Goal: Transaction & Acquisition: Book appointment/travel/reservation

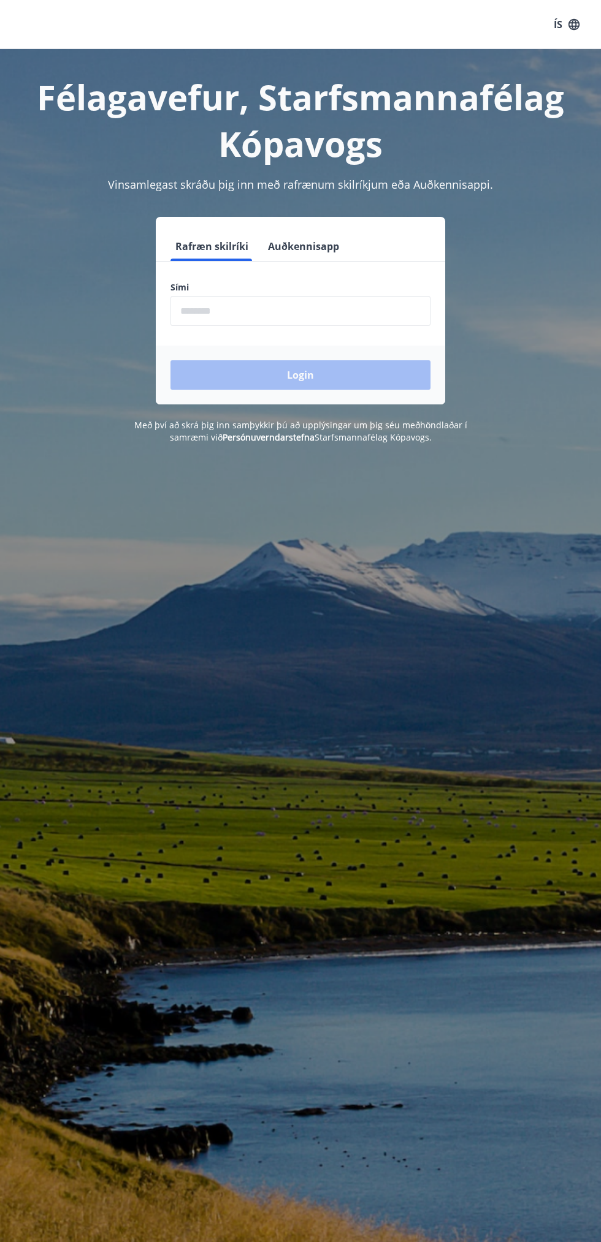
click at [215, 310] on input "phone" at bounding box center [300, 311] width 260 height 30
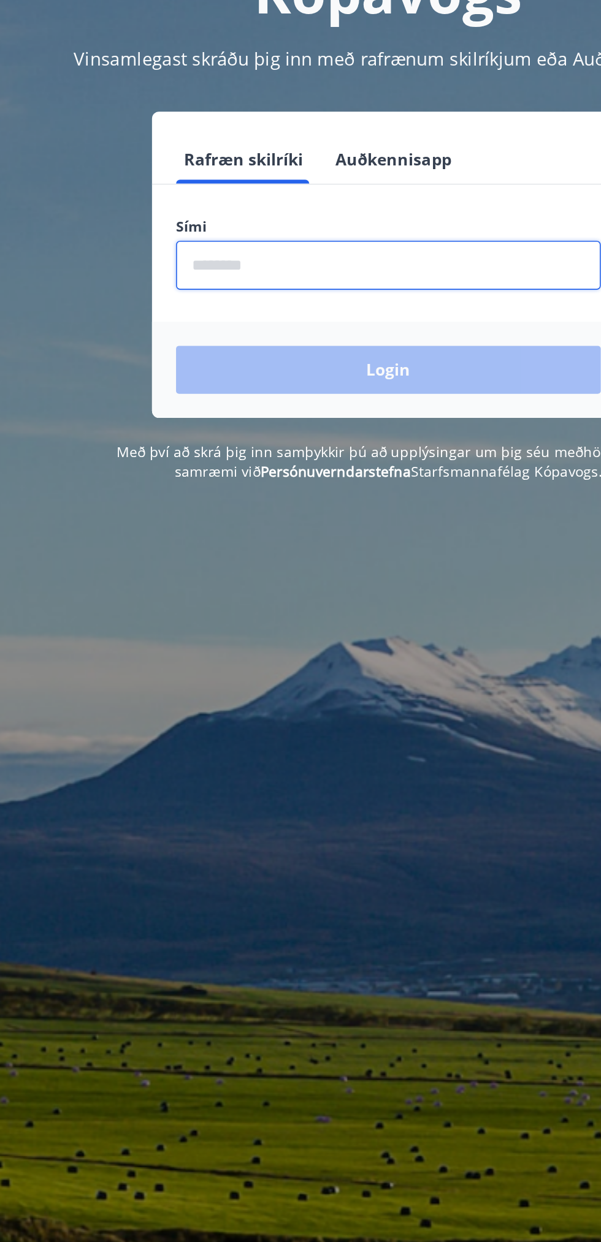
type input "********"
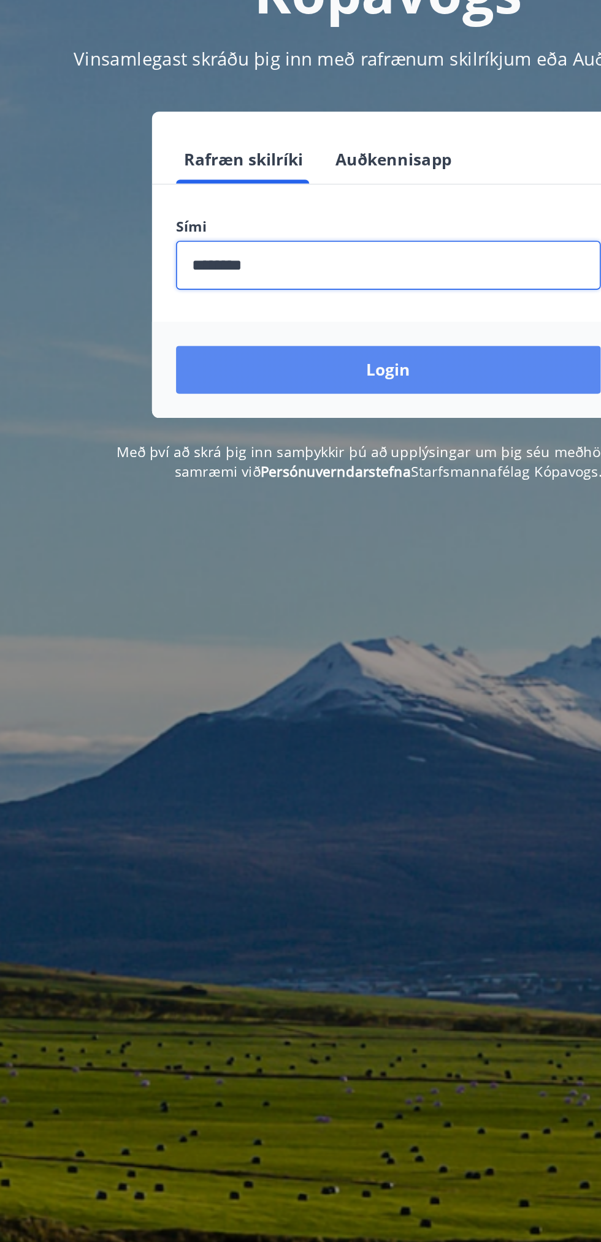
click at [246, 385] on button "Login" at bounding box center [300, 374] width 260 height 29
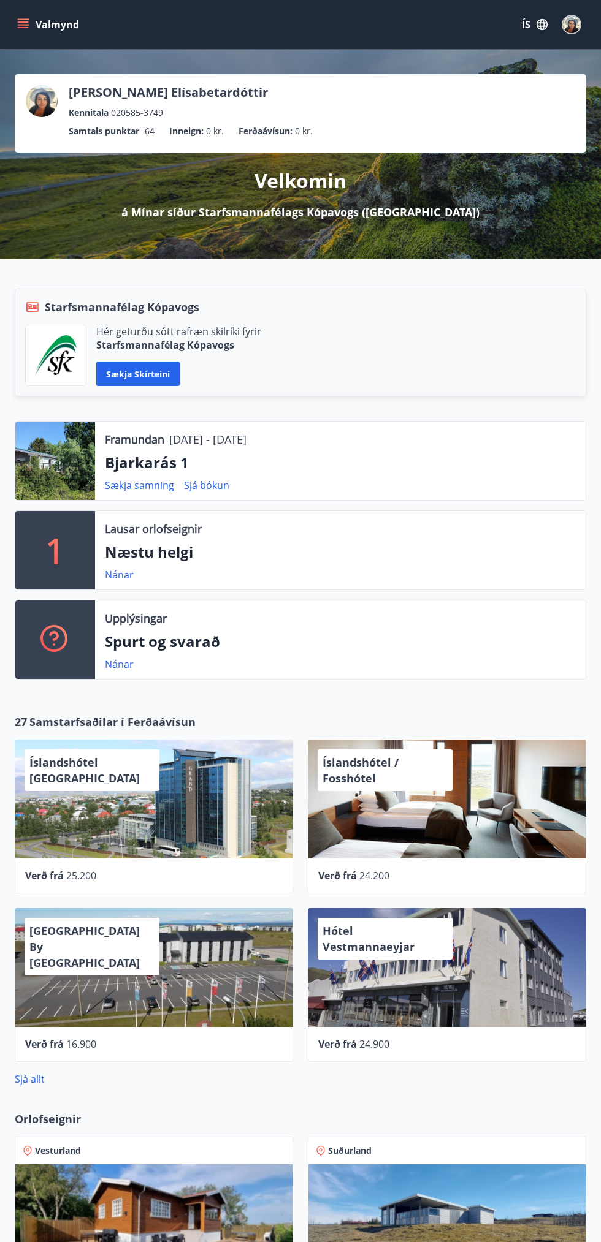
click at [21, 22] on icon "menu" at bounding box center [23, 21] width 11 height 1
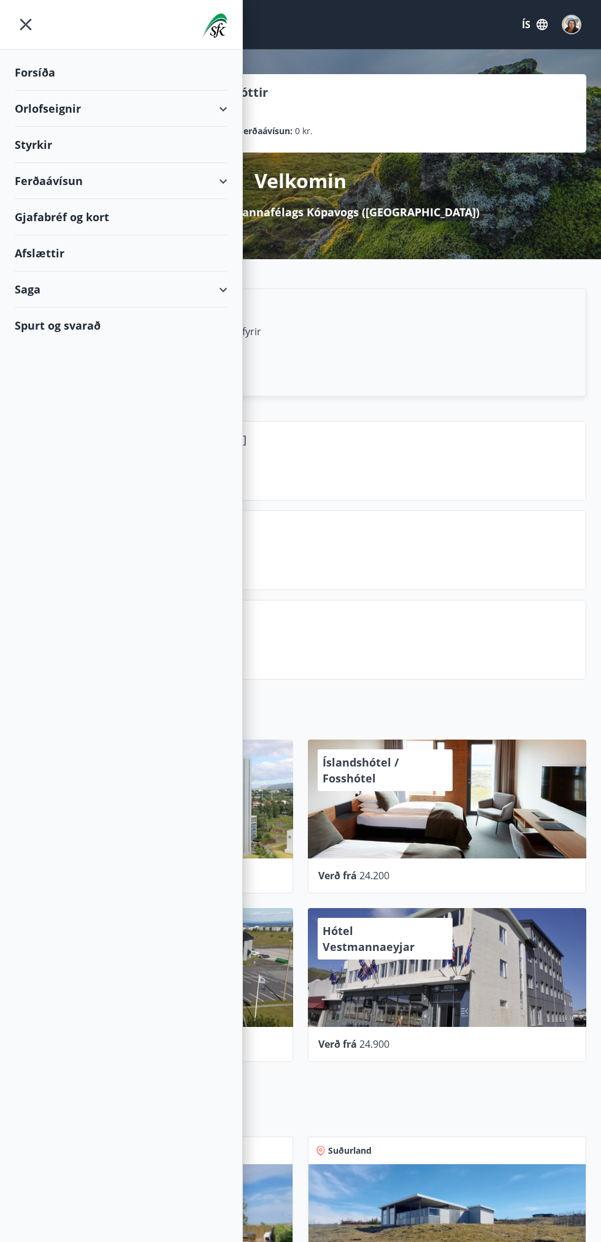
click at [73, 110] on div "Orlofseignir" at bounding box center [121, 109] width 213 height 36
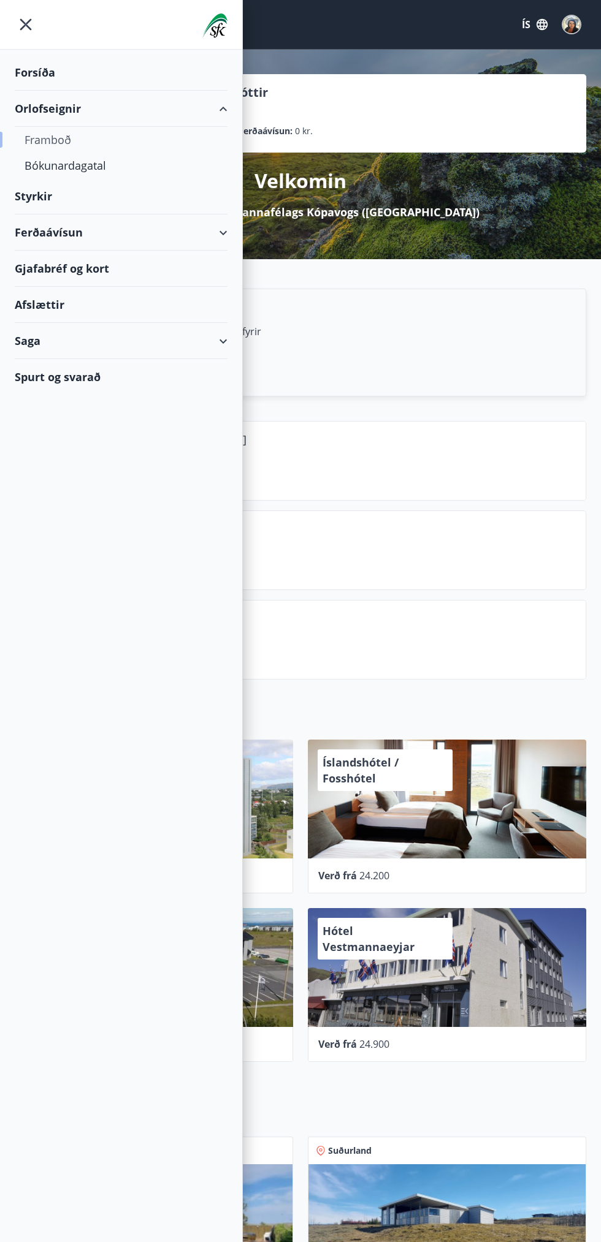
click at [39, 135] on div "Framboð" at bounding box center [121, 140] width 193 height 26
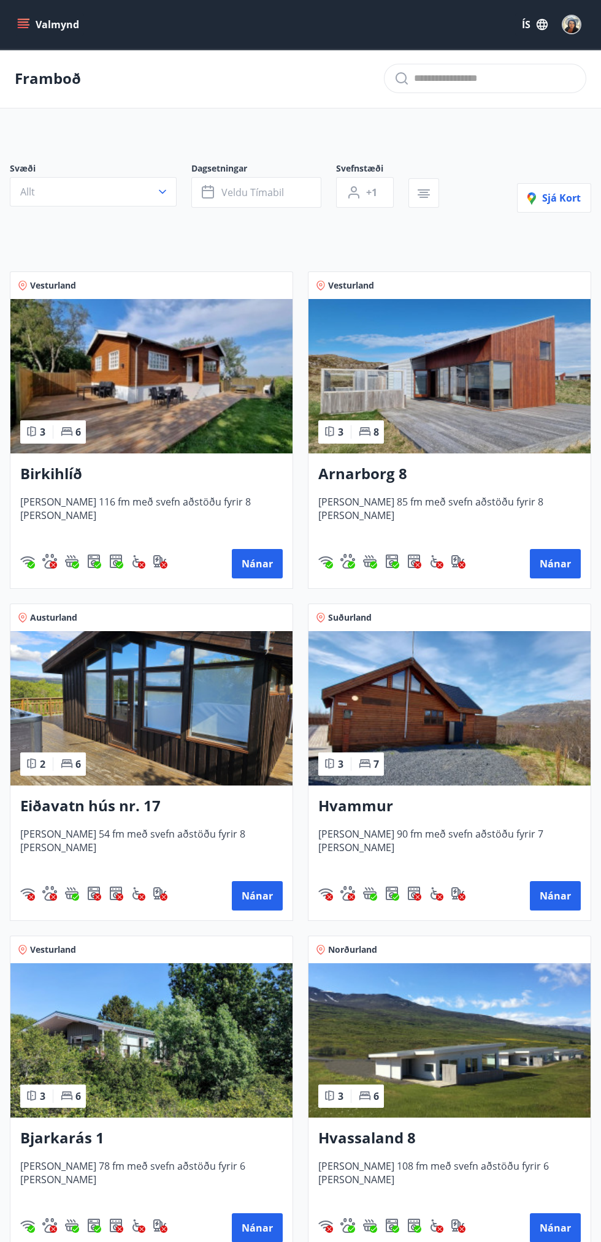
click at [247, 160] on div "Svæði Allt Dagsetningar Veldu tímabil Svefnstæði +1 Sjá kort Vesturland 3 6 Bir…" at bounding box center [300, 864] width 601 height 1462
click at [239, 195] on span "Veldu tímabil" at bounding box center [252, 192] width 63 height 13
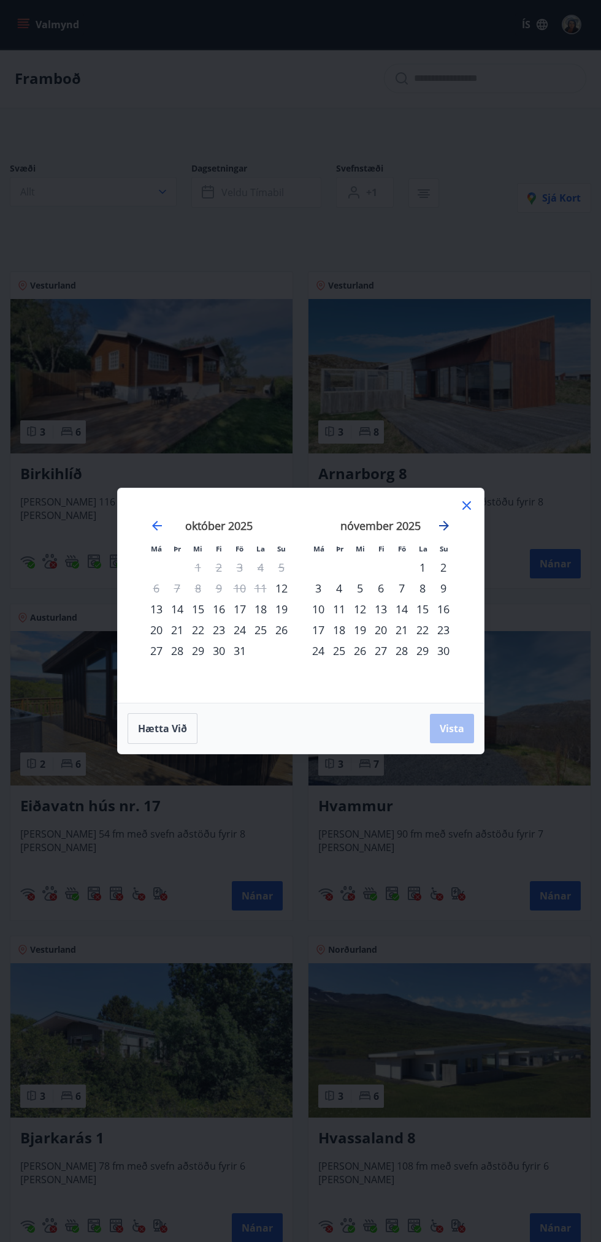
click at [443, 526] on icon "Move forward to switch to the next month." at bounding box center [444, 526] width 10 height 10
click at [439, 524] on icon "Move forward to switch to the next month." at bounding box center [443, 526] width 15 height 15
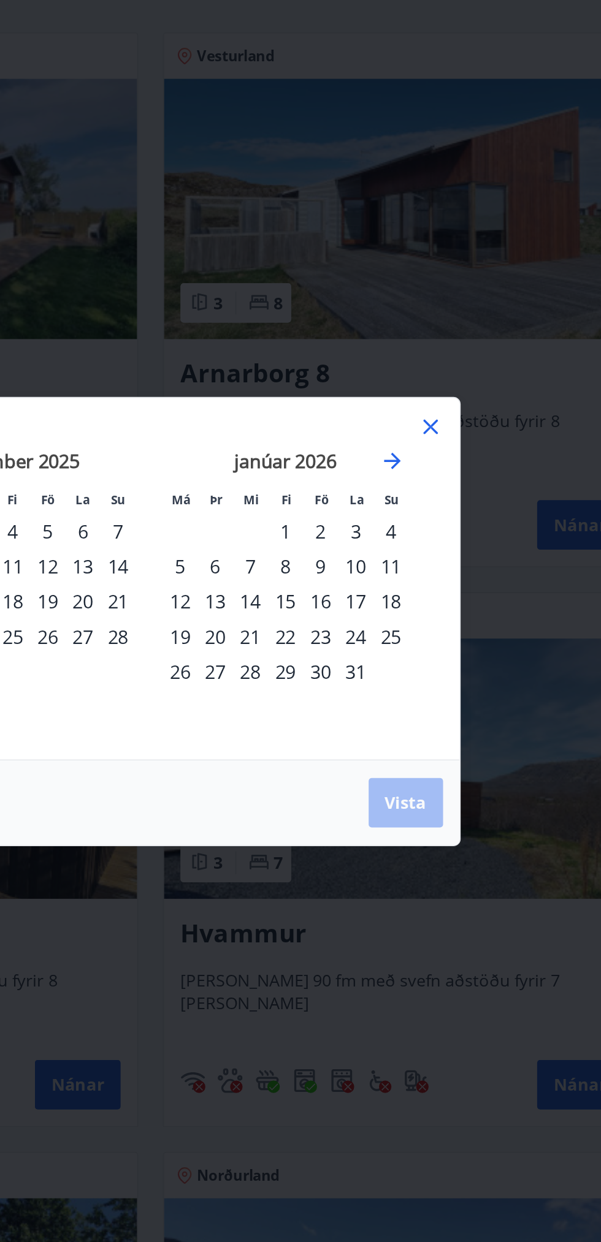
click at [421, 571] on div "3" at bounding box center [422, 567] width 21 height 21
click at [401, 567] on div "2" at bounding box center [401, 567] width 21 height 21
click at [440, 557] on div "4" at bounding box center [443, 567] width 21 height 21
click at [460, 727] on span "Vista" at bounding box center [451, 728] width 25 height 13
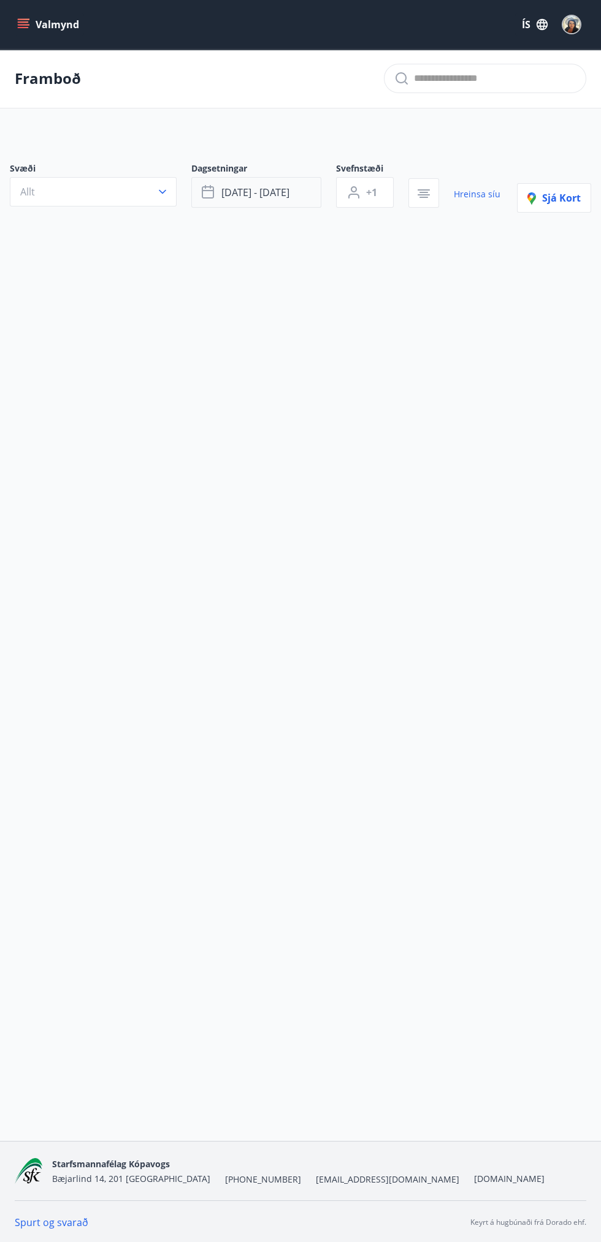
click at [256, 195] on span "jan 02 - jan 04" at bounding box center [255, 192] width 68 height 13
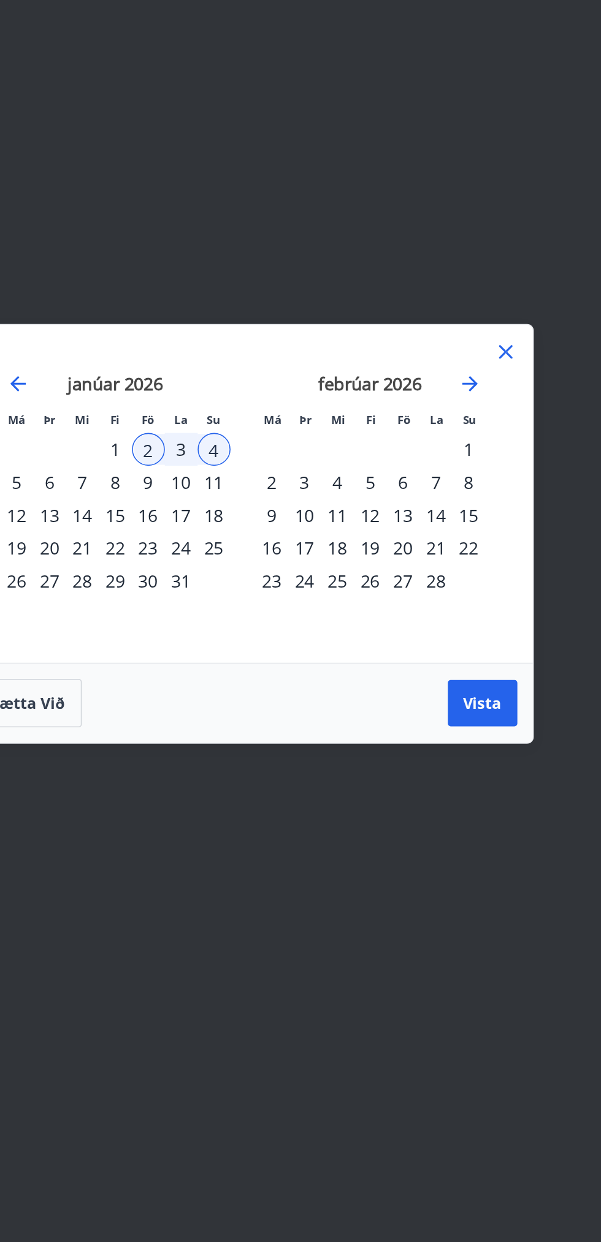
click at [238, 599] on div "9" at bounding box center [239, 588] width 21 height 21
click at [218, 599] on div "8" at bounding box center [218, 588] width 21 height 21
click at [239, 599] on div "9" at bounding box center [239, 588] width 21 height 21
click at [280, 599] on div "11" at bounding box center [281, 588] width 21 height 21
click at [239, 599] on div "9" at bounding box center [239, 588] width 21 height 21
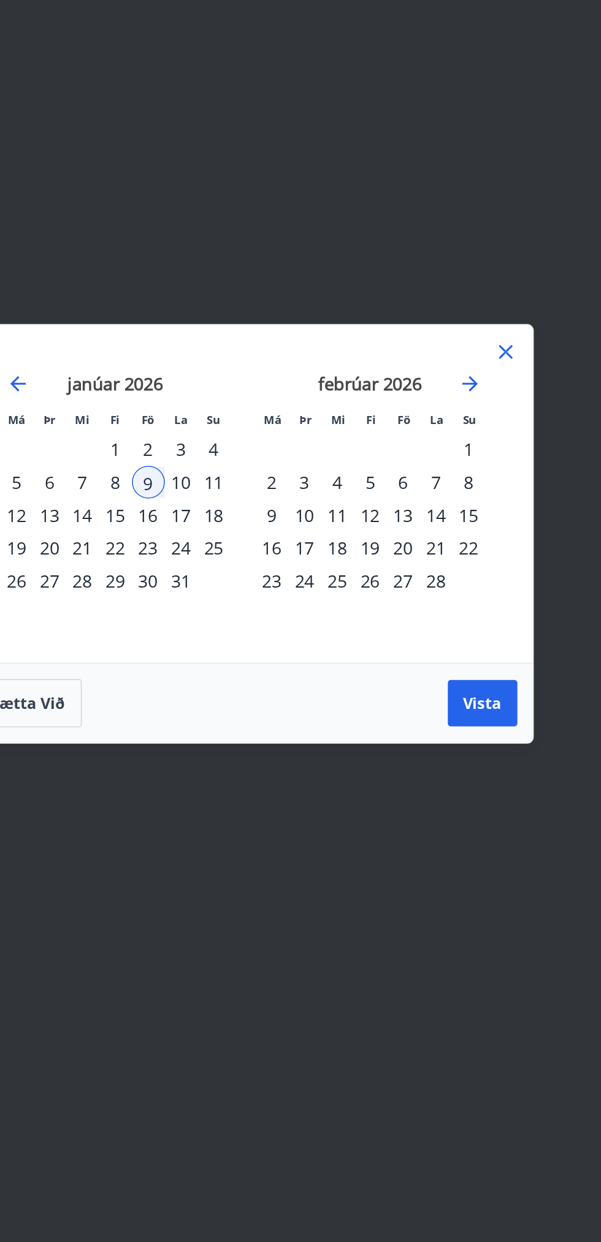
click at [281, 599] on div "11" at bounding box center [281, 588] width 21 height 21
click at [462, 736] on span "Vista" at bounding box center [451, 728] width 25 height 13
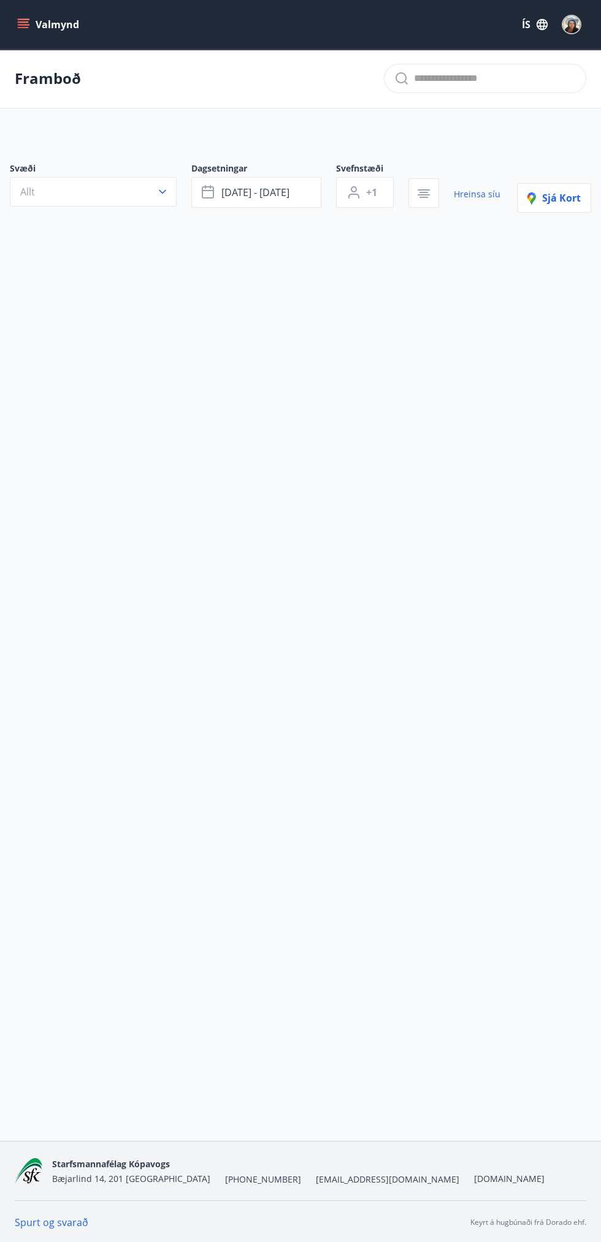
click at [24, 19] on icon "menu" at bounding box center [24, 19] width 13 height 1
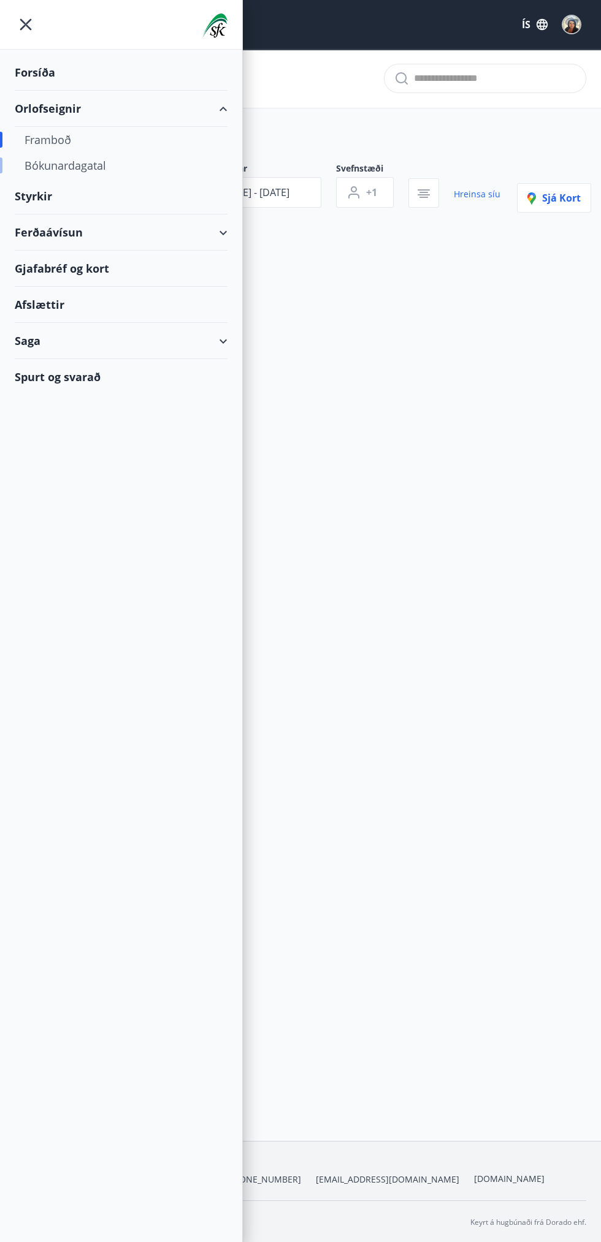
click at [84, 166] on div "Bókunardagatal" at bounding box center [121, 166] width 193 height 26
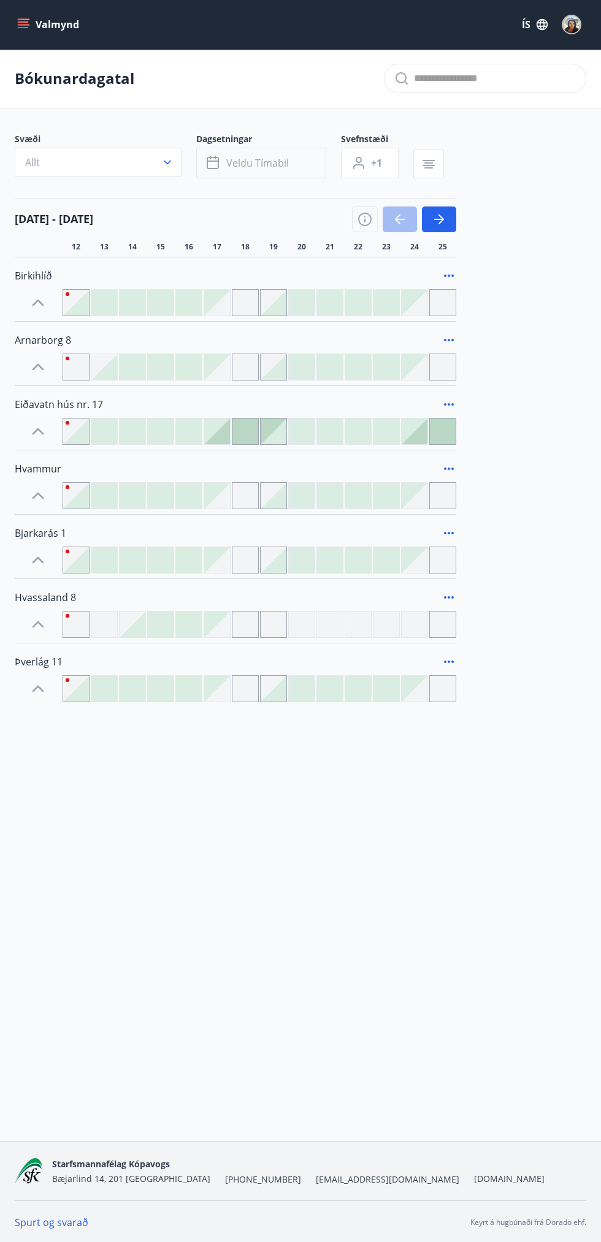
click at [256, 148] on button "Veldu tímabil" at bounding box center [261, 163] width 130 height 31
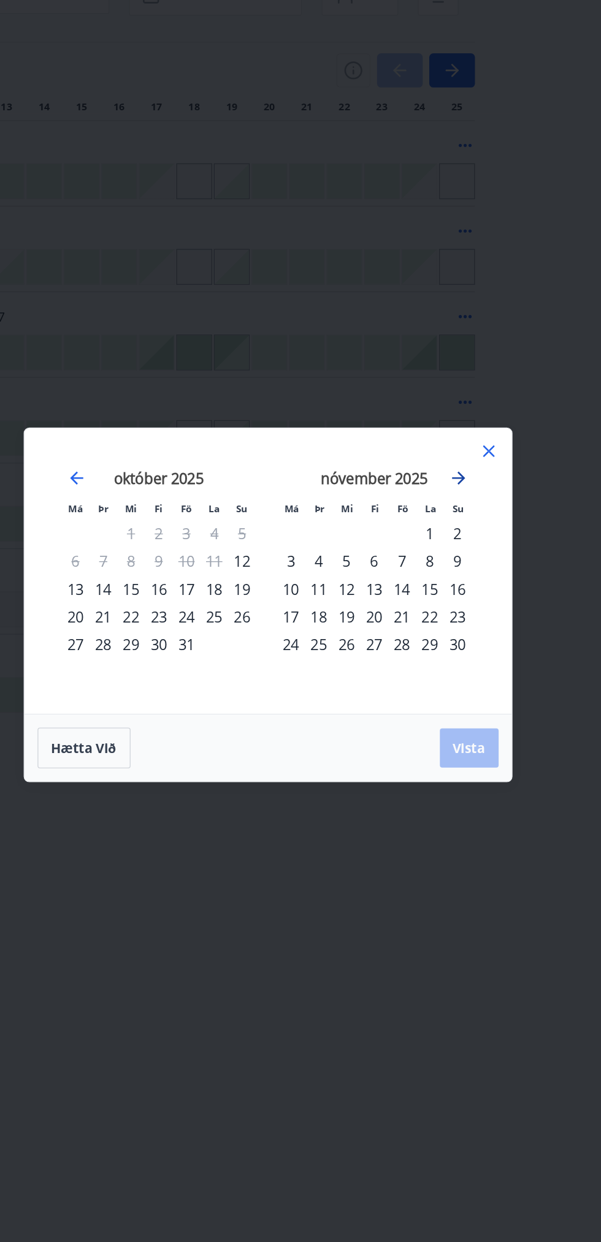
click at [444, 525] on icon "Move forward to switch to the next month." at bounding box center [443, 526] width 15 height 15
click at [437, 526] on icon "Move forward to switch to the next month." at bounding box center [443, 526] width 15 height 15
click at [401, 570] on div "2" at bounding box center [401, 567] width 21 height 21
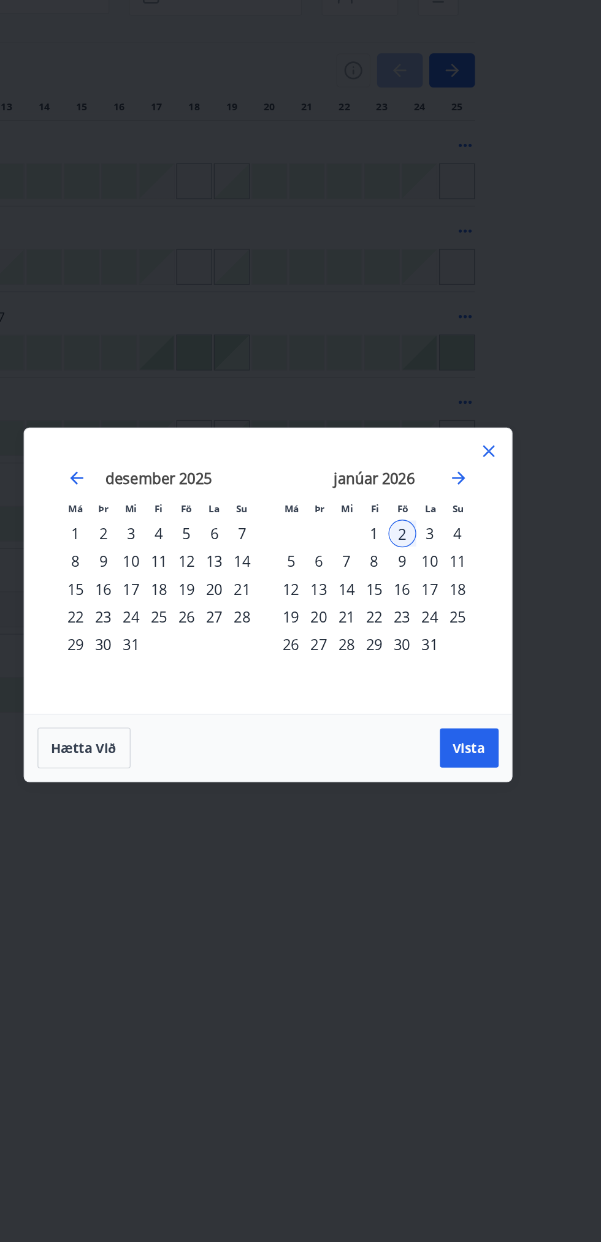
click at [421, 588] on div "10" at bounding box center [422, 588] width 21 height 21
click at [399, 561] on div "2" at bounding box center [401, 567] width 21 height 21
click at [422, 587] on div "10" at bounding box center [422, 588] width 21 height 21
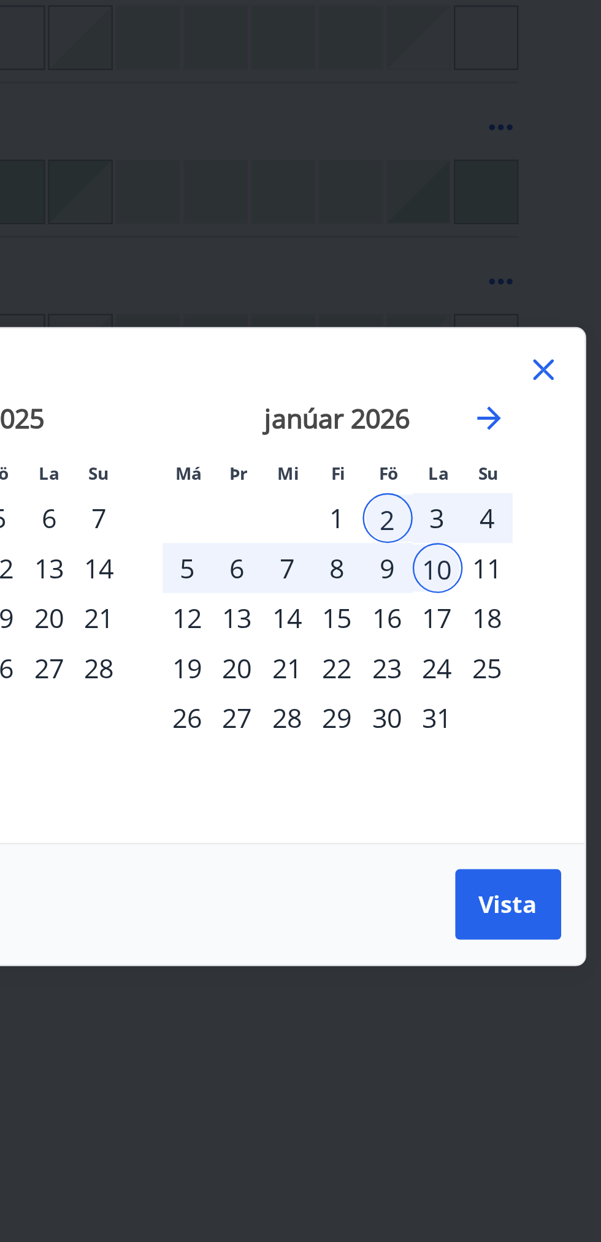
click at [405, 581] on div "9" at bounding box center [401, 588] width 21 height 21
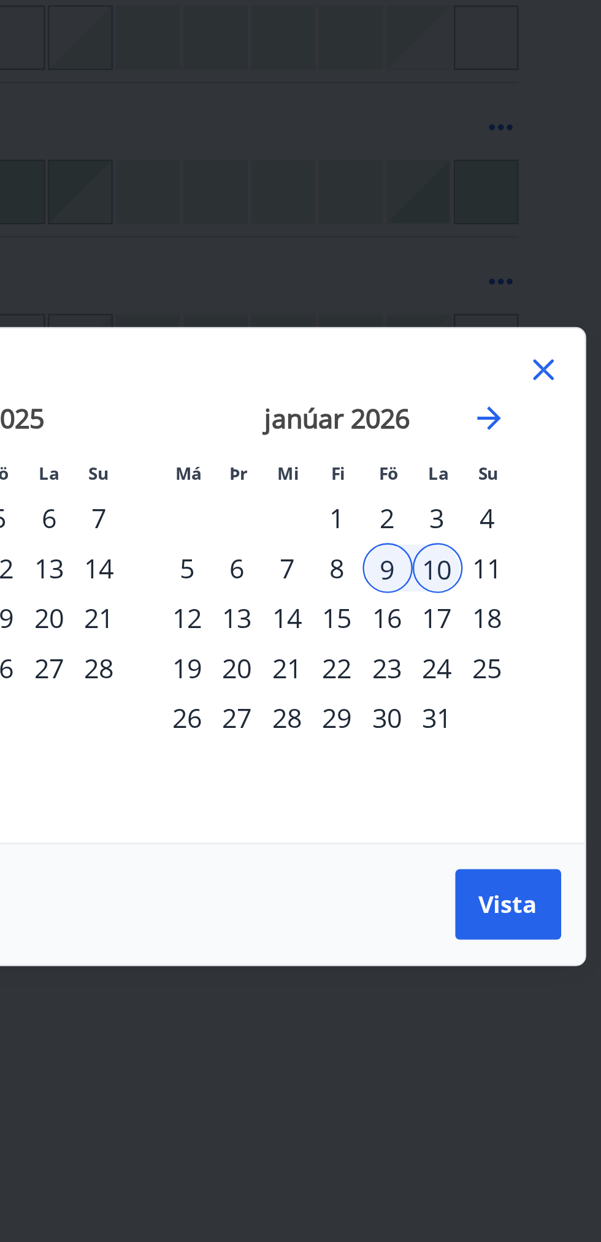
click at [439, 584] on div "11" at bounding box center [443, 588] width 21 height 21
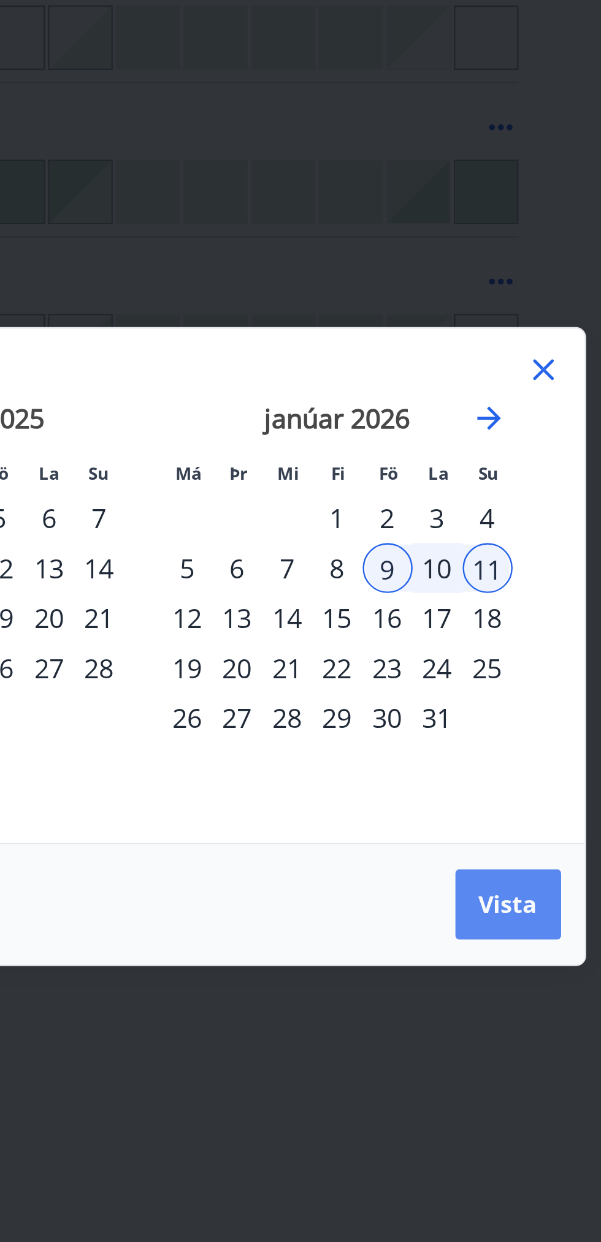
click at [465, 726] on button "Vista" at bounding box center [452, 728] width 44 height 29
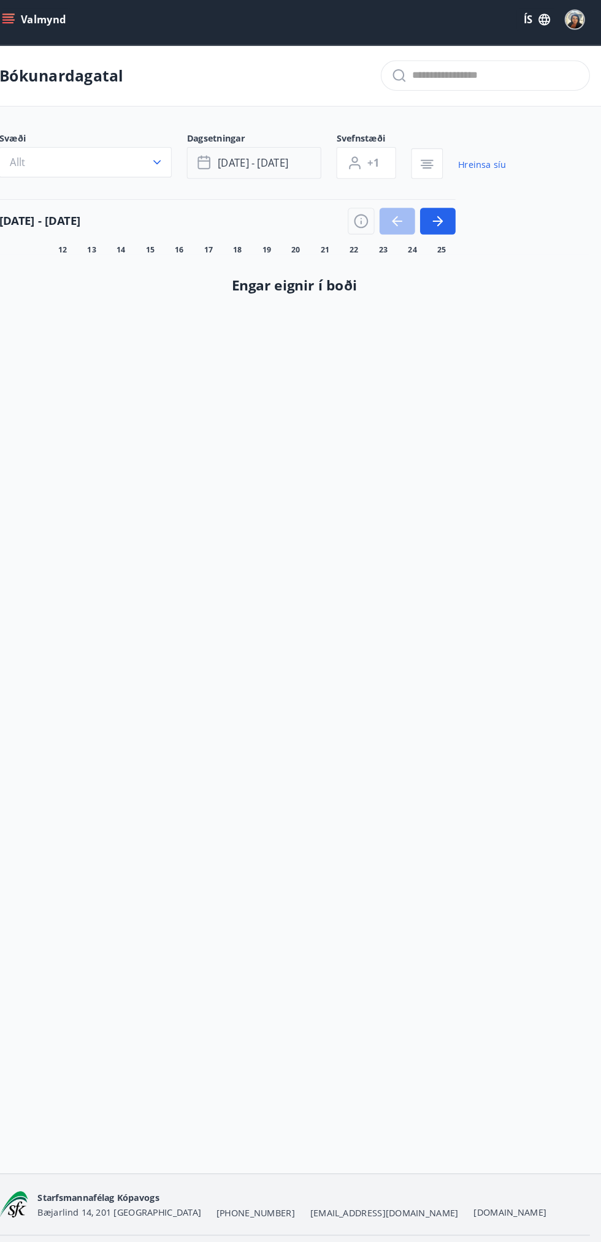
click at [256, 155] on button "jan 09 - jan 11" at bounding box center [261, 163] width 130 height 31
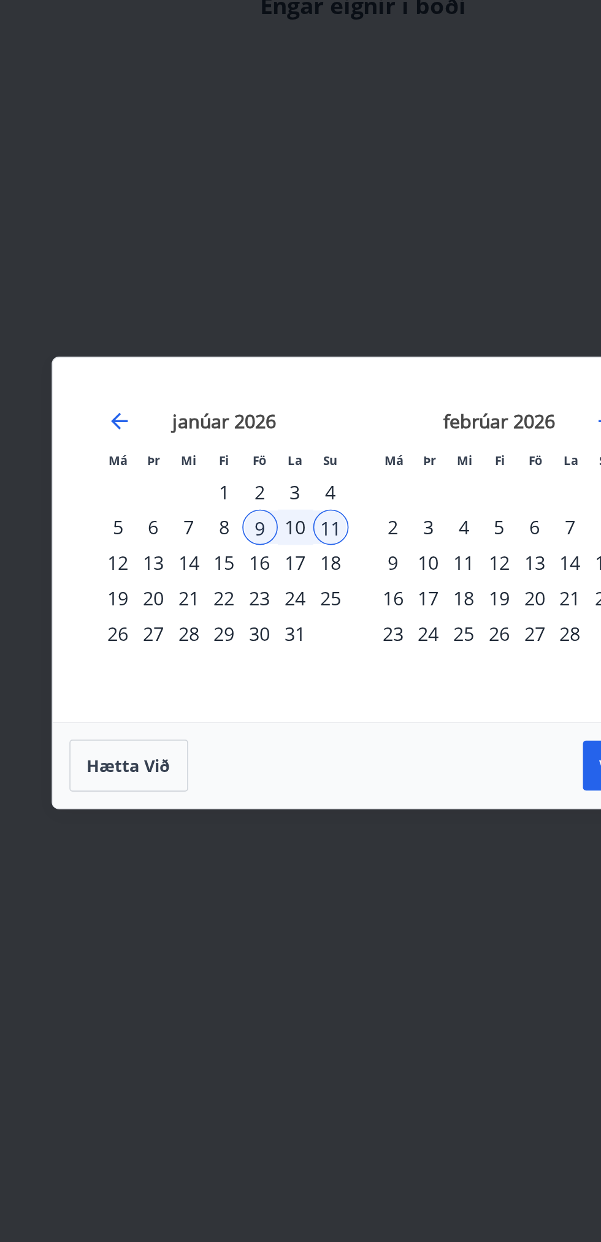
click at [232, 599] on div "16" at bounding box center [239, 609] width 21 height 21
click at [279, 607] on div "18" at bounding box center [281, 609] width 21 height 21
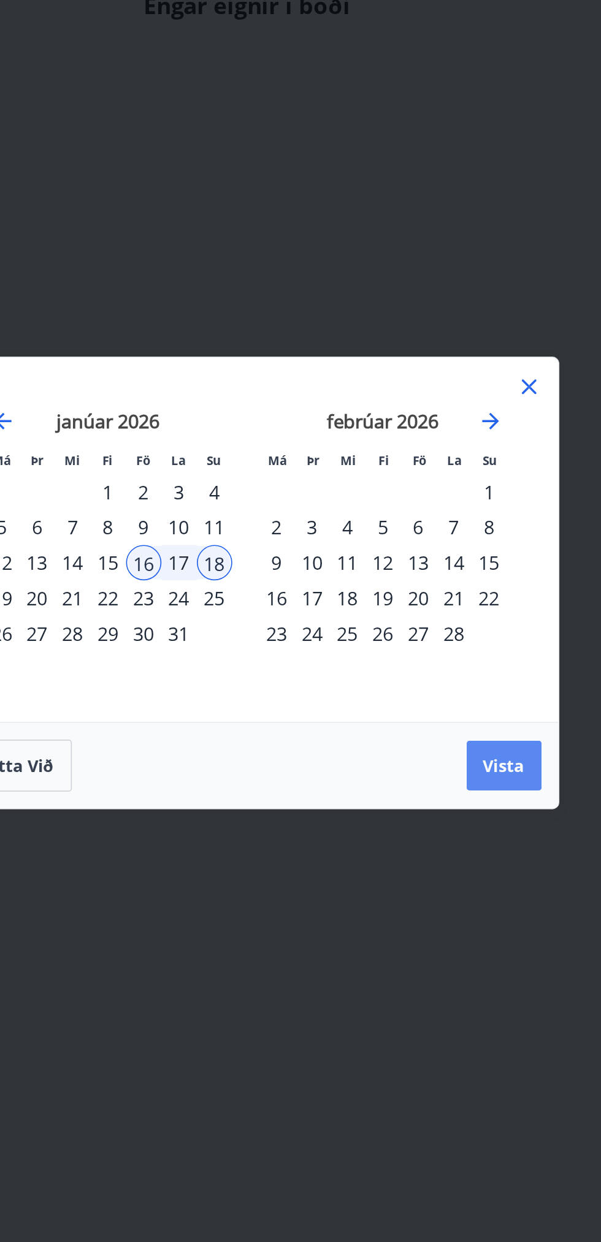
click at [462, 722] on span "Vista" at bounding box center [451, 728] width 25 height 13
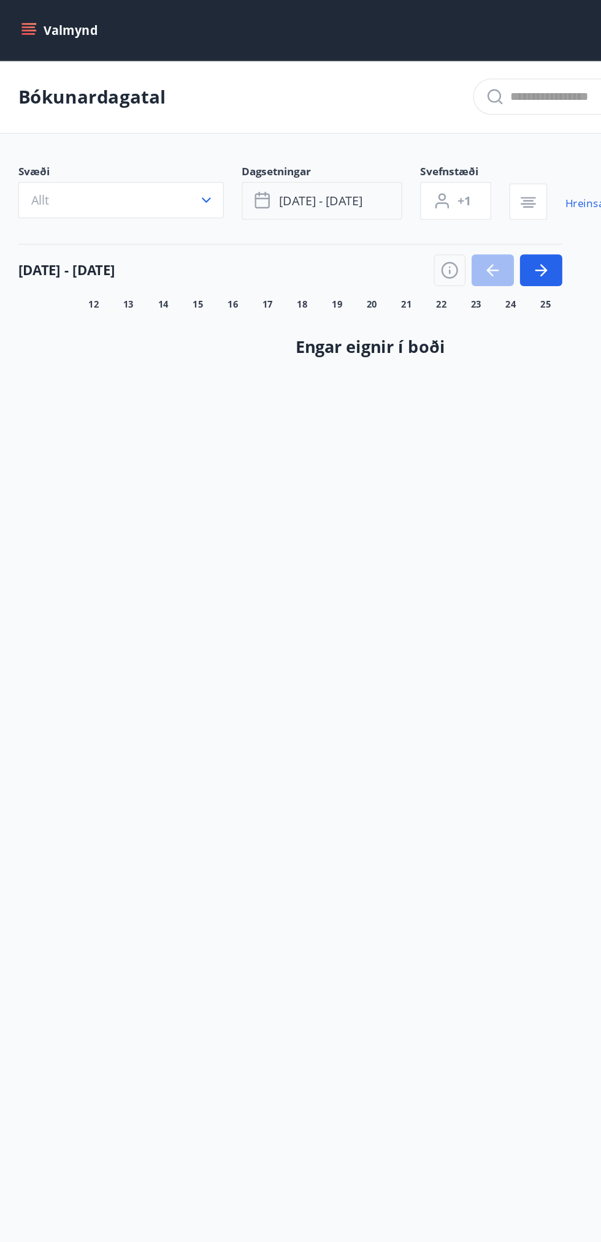
click at [288, 162] on span "jan 16 - jan 18" at bounding box center [260, 162] width 68 height 13
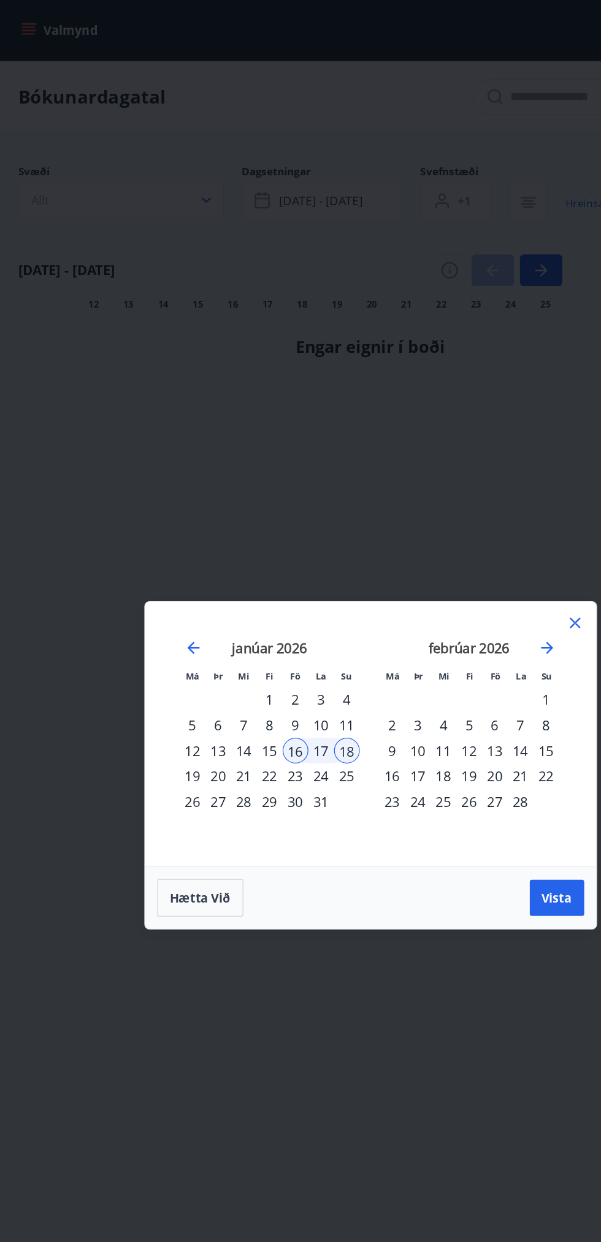
click at [259, 630] on div "24" at bounding box center [260, 630] width 21 height 21
click at [239, 629] on div "23" at bounding box center [239, 630] width 21 height 21
click at [276, 623] on div "25" at bounding box center [281, 630] width 21 height 21
click at [446, 737] on button "Vista" at bounding box center [452, 728] width 44 height 29
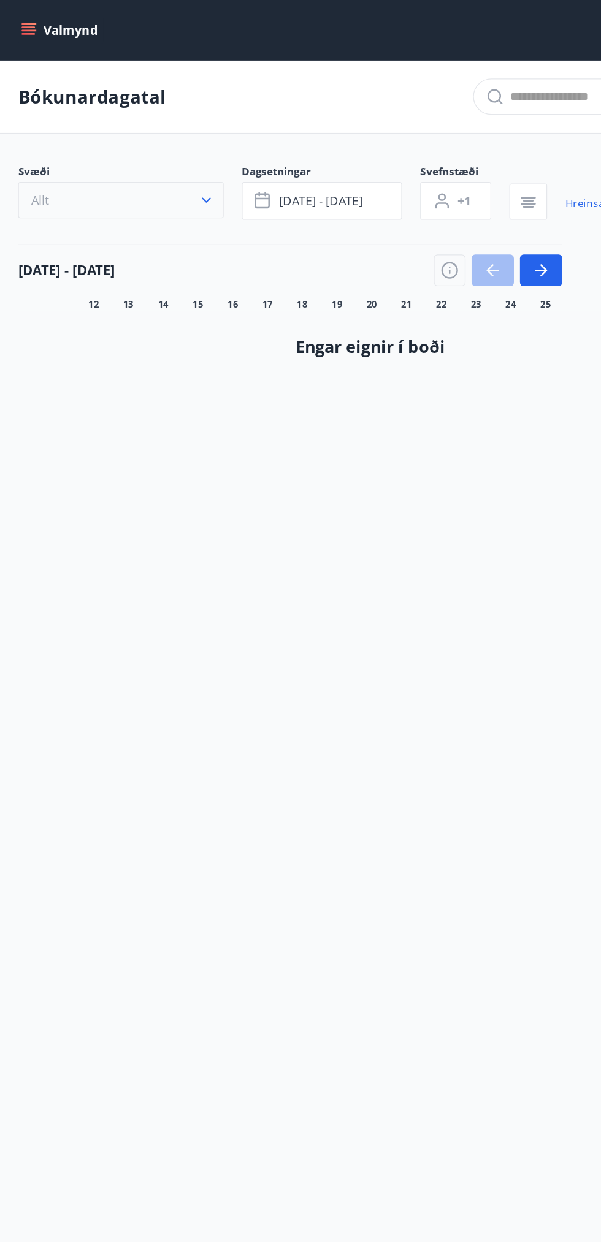
click at [153, 167] on button "Allt" at bounding box center [98, 162] width 167 height 29
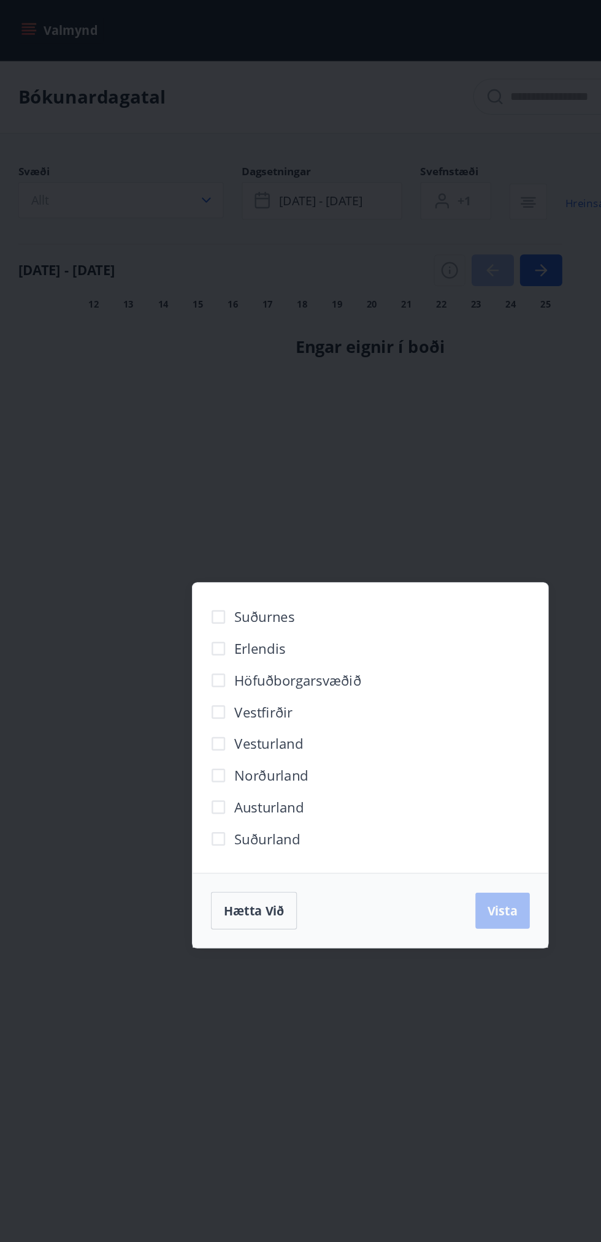
click at [328, 364] on div "Suðurnes Erlendis Höfuðborgarsvæðið Vestfirðir Vesturland Norðurland Austurland…" at bounding box center [300, 621] width 601 height 1242
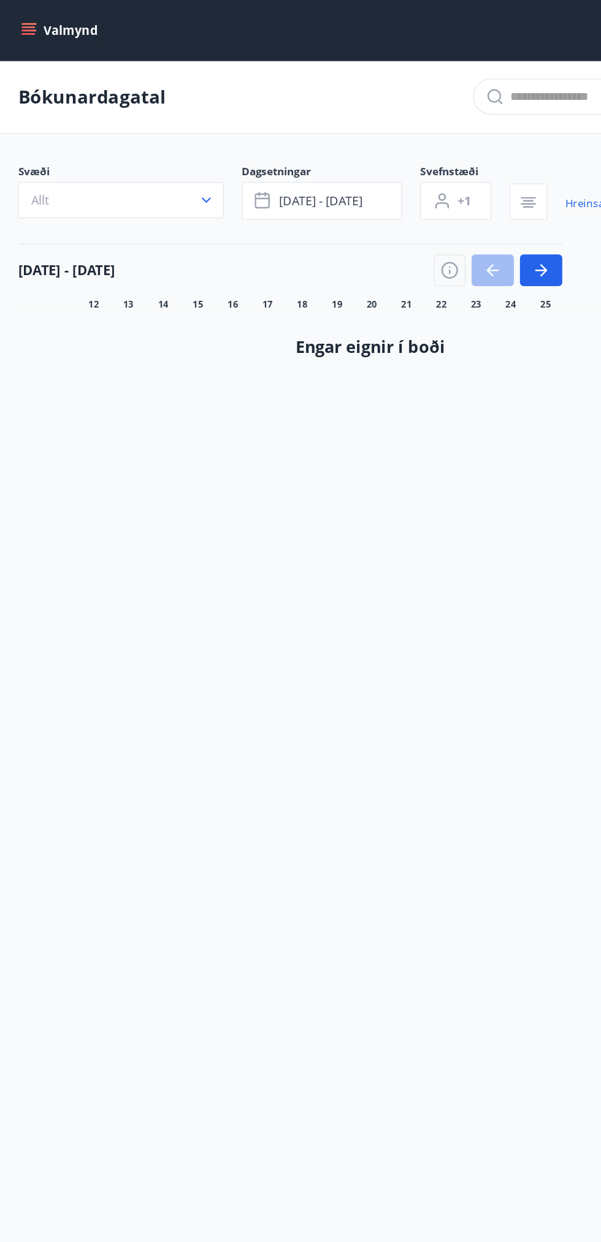
click at [35, 29] on button "Valmynd" at bounding box center [49, 24] width 69 height 22
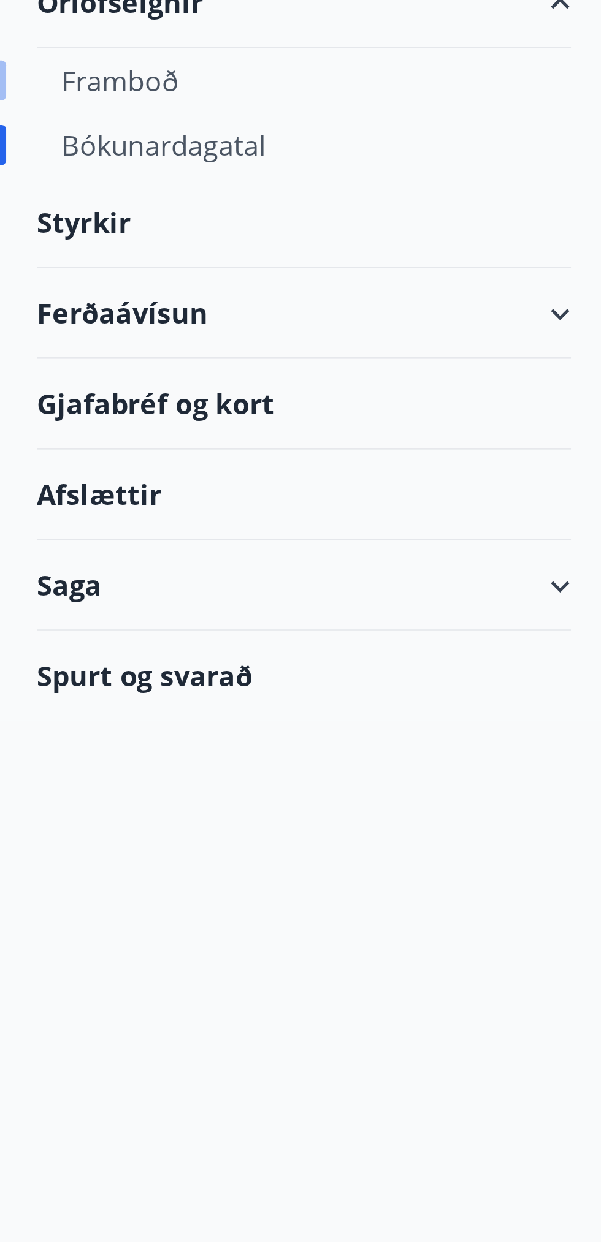
click at [64, 136] on div "Framboð" at bounding box center [121, 140] width 193 height 26
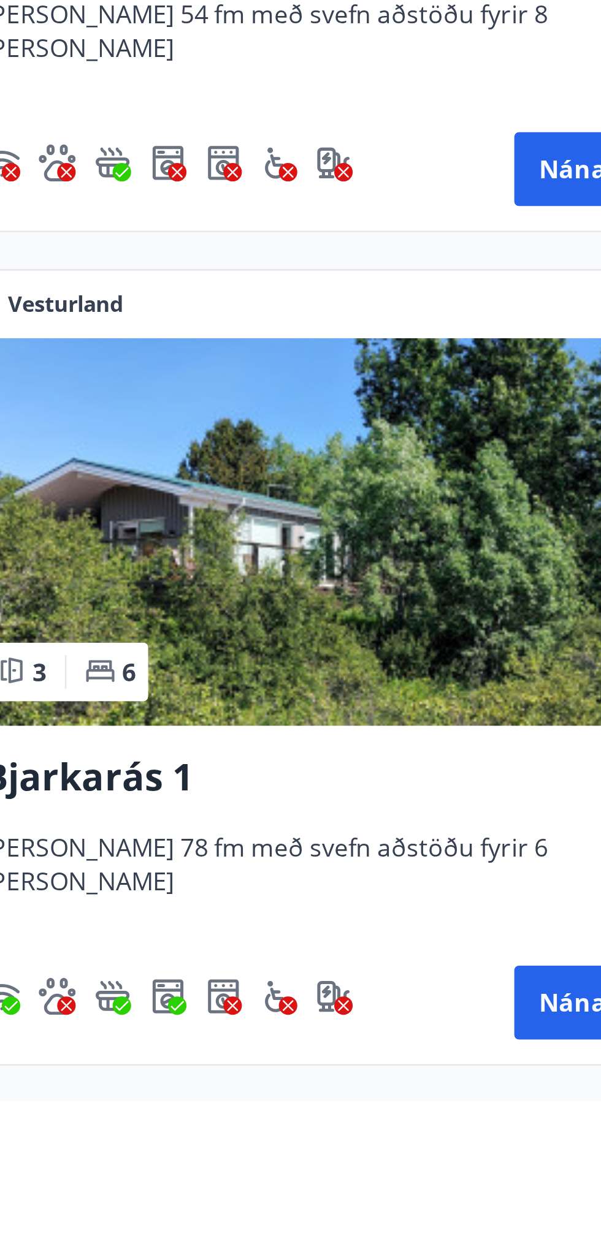
click at [173, 1024] on img at bounding box center [151, 1015] width 282 height 154
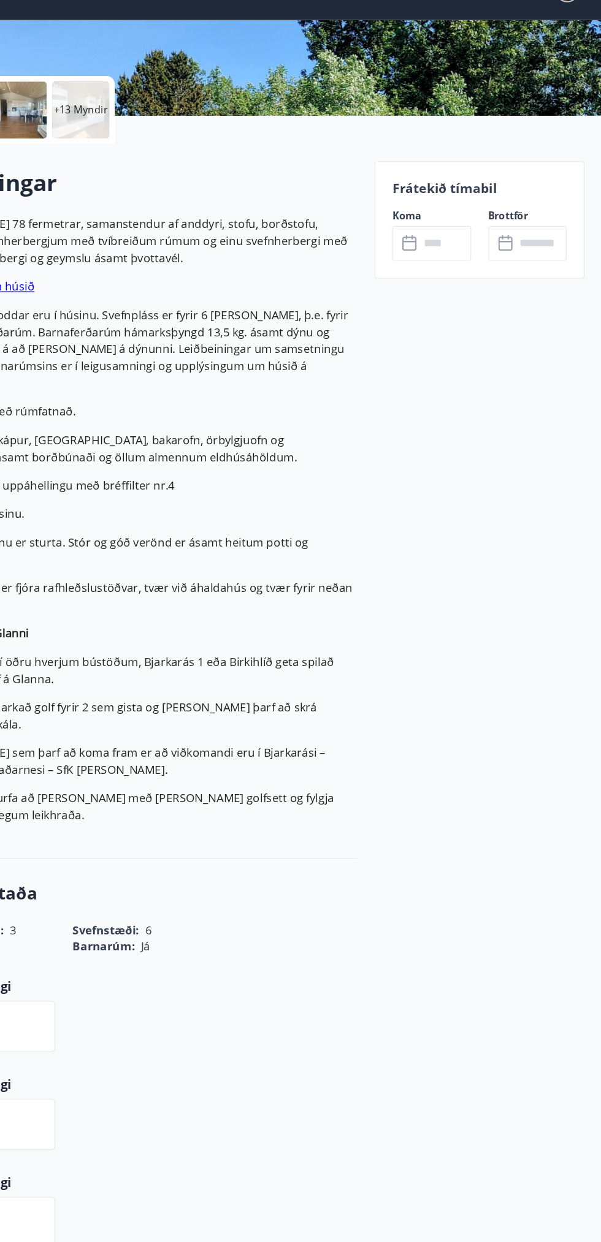
scroll to position [234, 0]
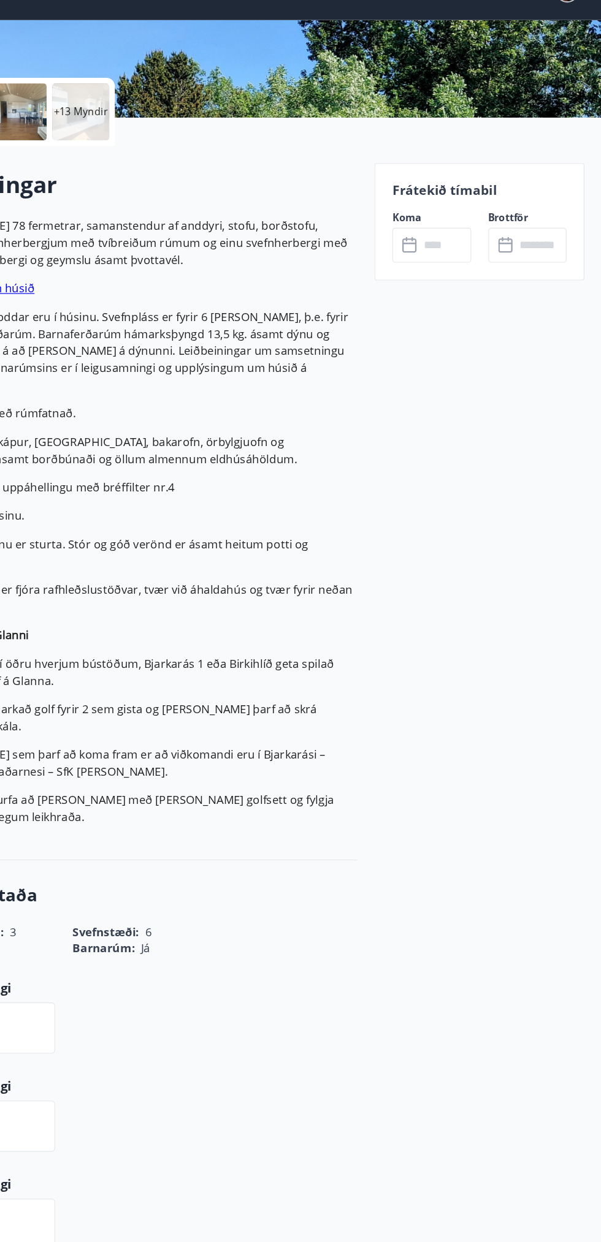
click at [471, 245] on input "text" at bounding box center [466, 244] width 44 height 30
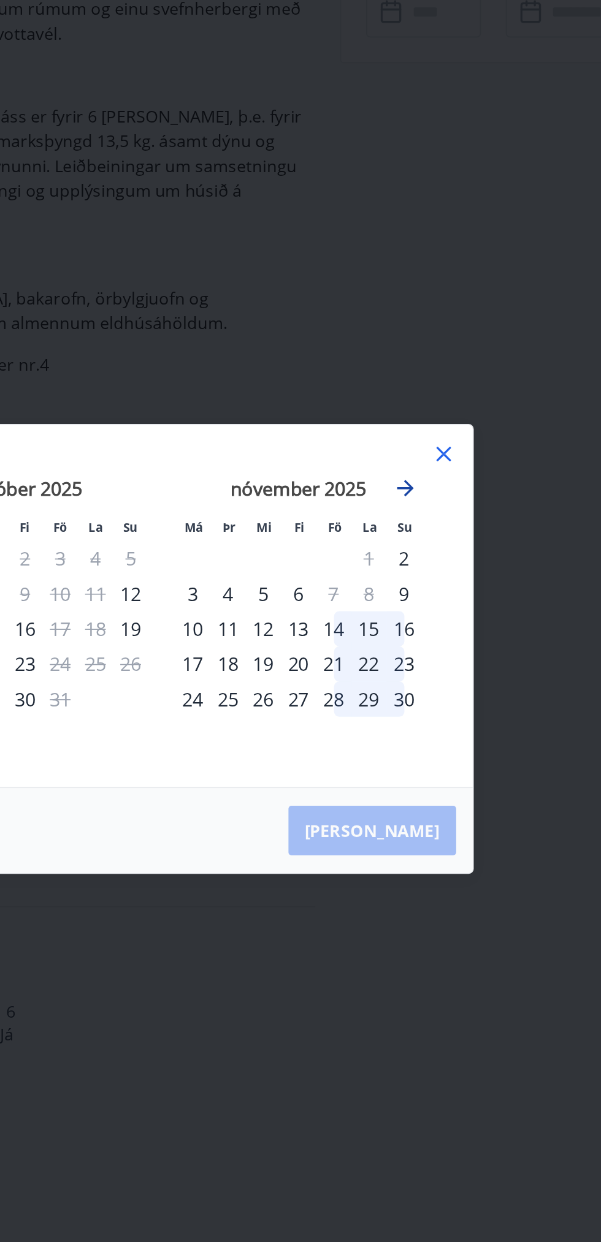
click at [444, 522] on icon "Move forward to switch to the next month." at bounding box center [444, 526] width 10 height 10
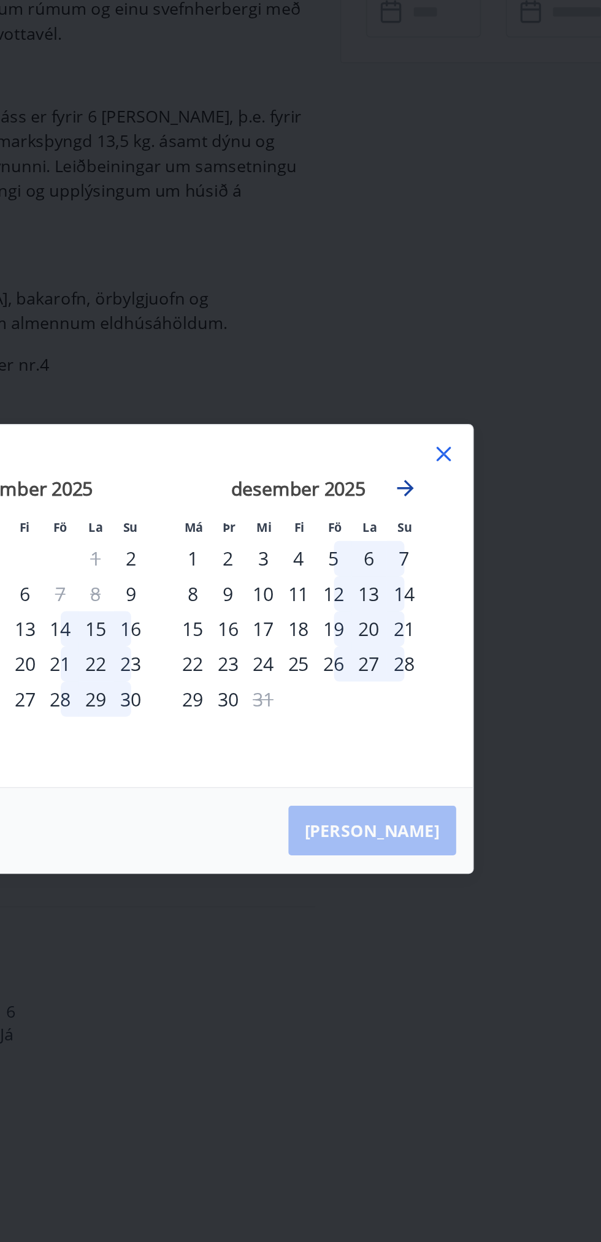
click at [444, 524] on icon "Move forward to switch to the next month." at bounding box center [444, 526] width 10 height 10
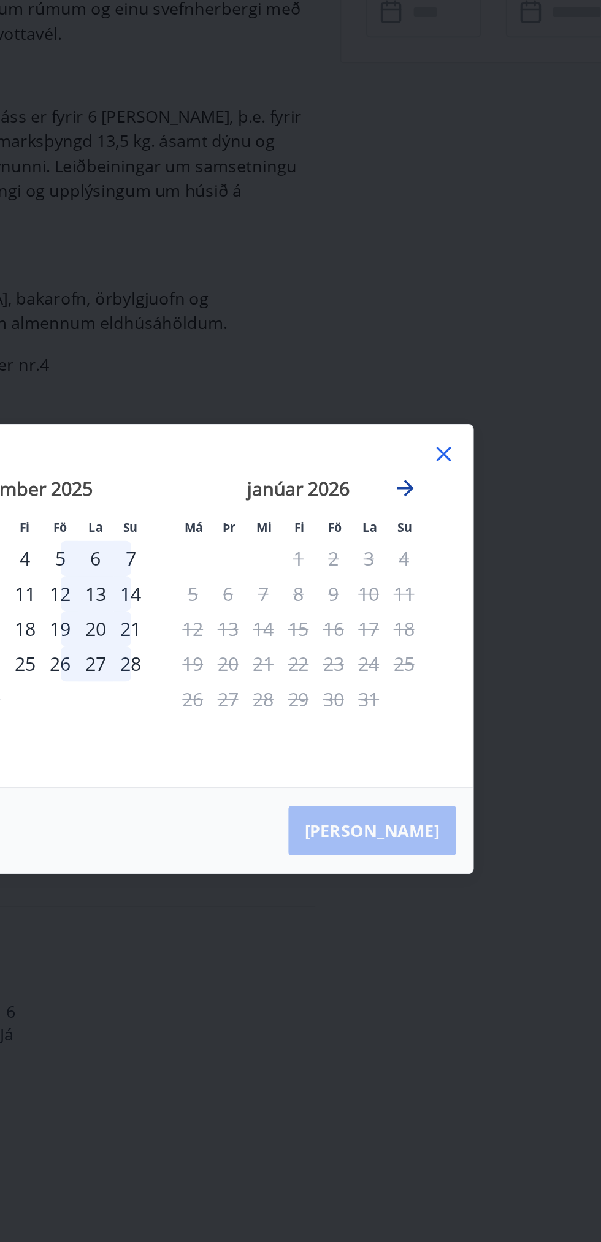
click at [444, 527] on icon "Move forward to switch to the next month." at bounding box center [443, 526] width 15 height 15
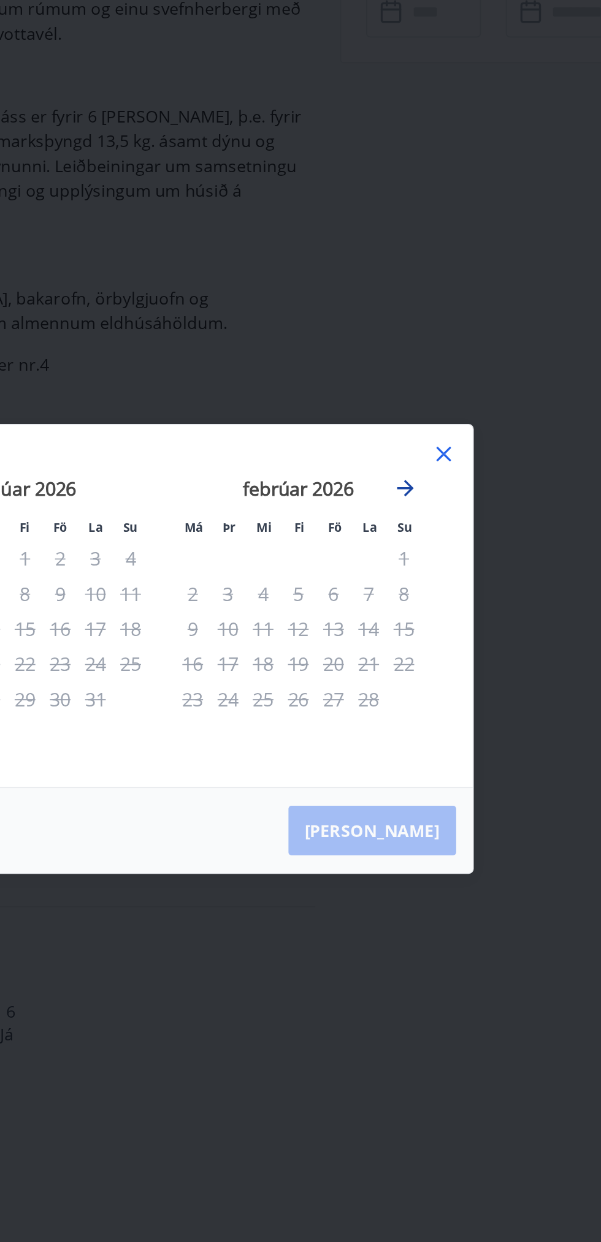
click at [439, 527] on icon "Move forward to switch to the next month." at bounding box center [443, 526] width 15 height 15
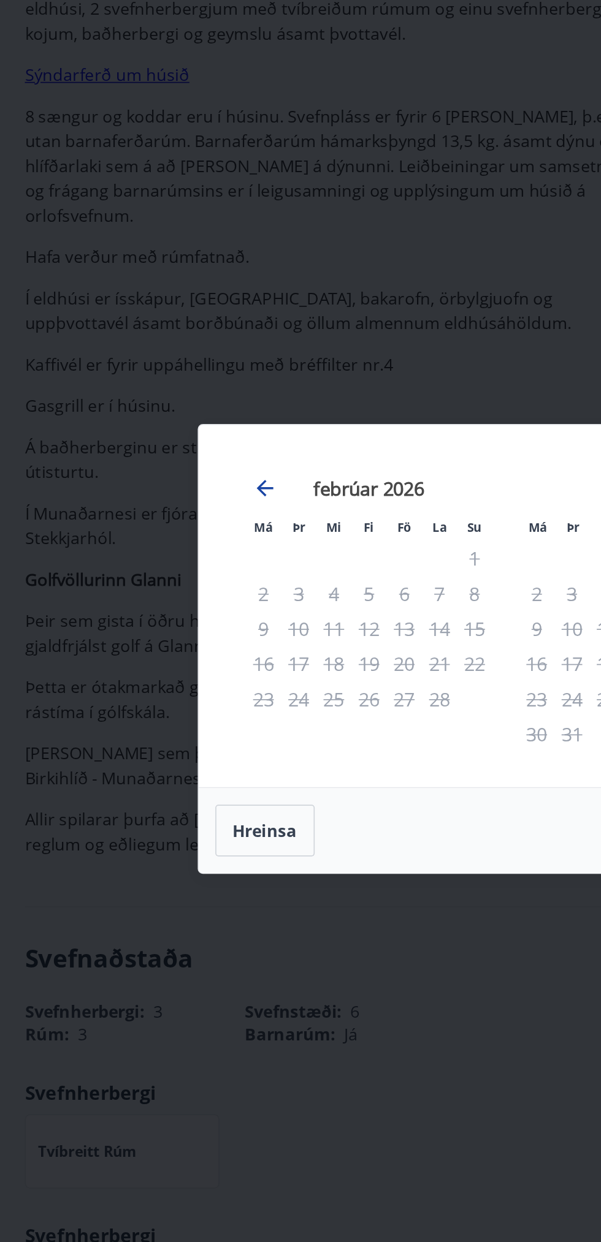
click at [151, 523] on icon "Move backward to switch to the previous month." at bounding box center [157, 526] width 15 height 15
click at [153, 525] on icon "Move backward to switch to the previous month." at bounding box center [157, 526] width 10 height 10
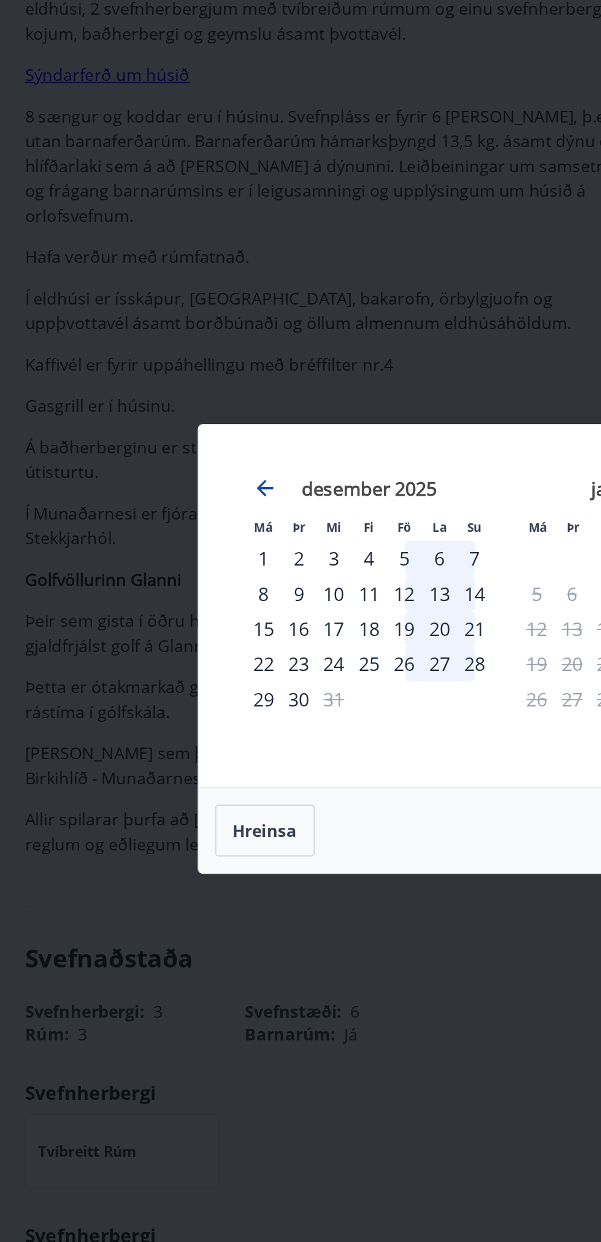
click at [151, 526] on icon "Move backward to switch to the previous month." at bounding box center [157, 526] width 15 height 15
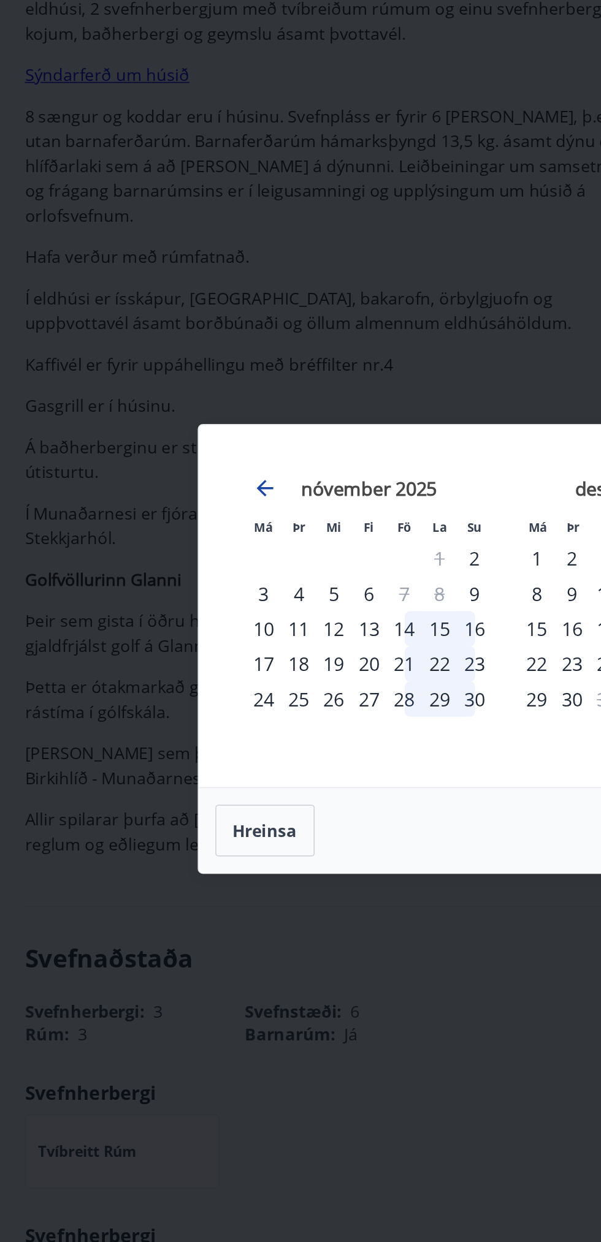
click at [151, 524] on icon "Move backward to switch to the previous month." at bounding box center [157, 526] width 15 height 15
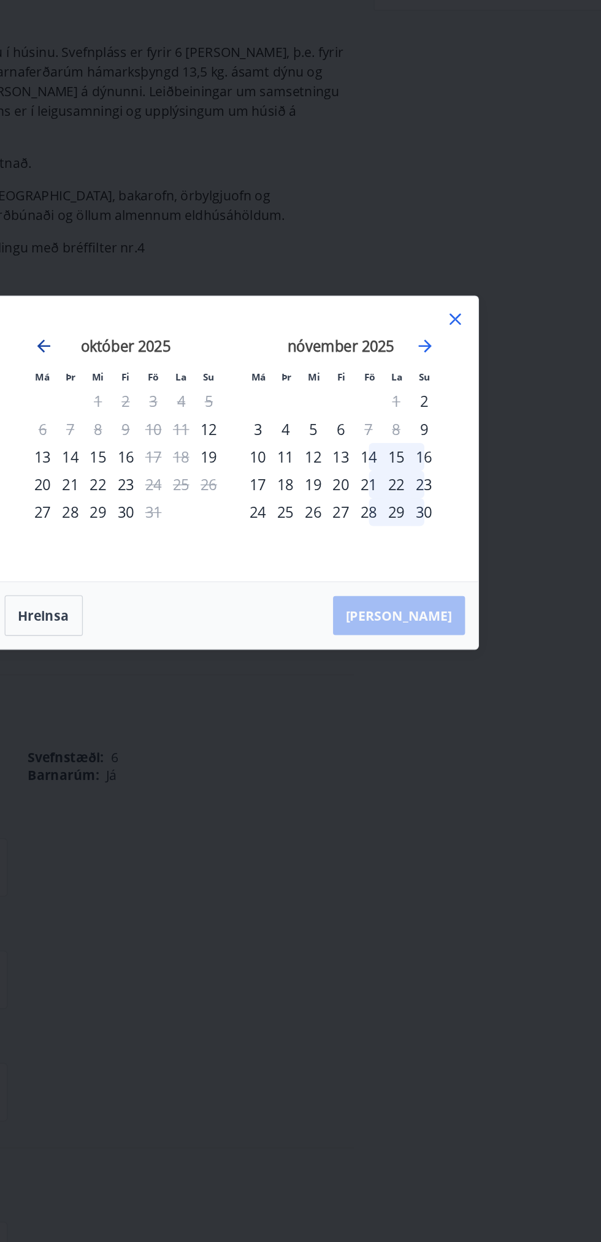
scroll to position [235, 0]
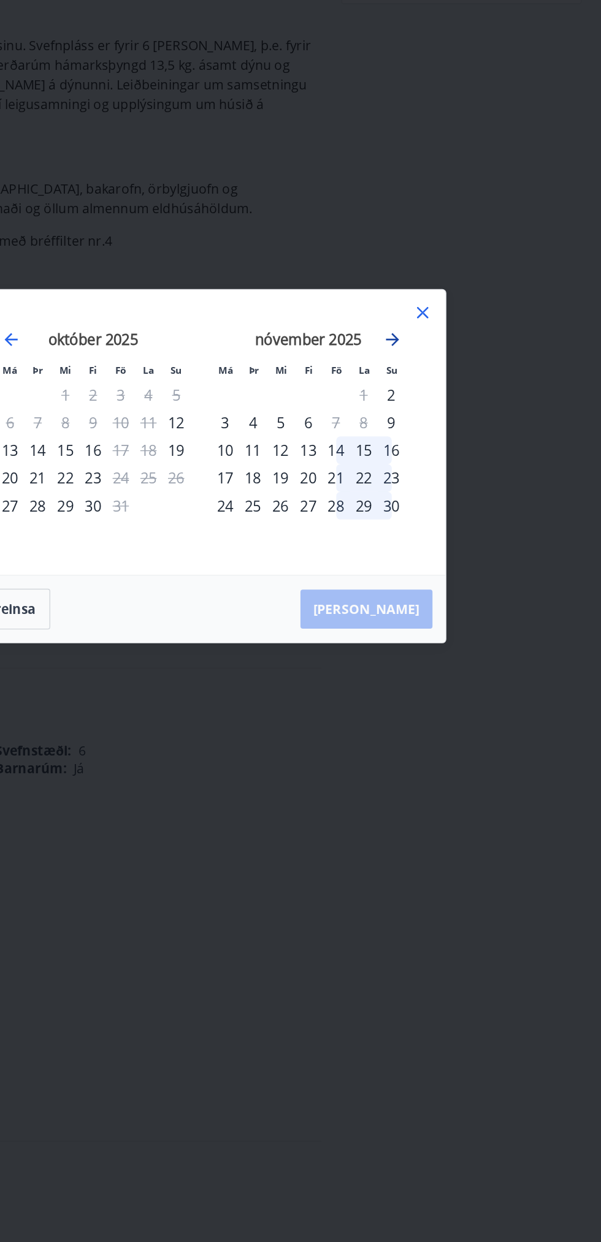
click at [443, 533] on icon "Move forward to switch to the next month." at bounding box center [443, 526] width 15 height 15
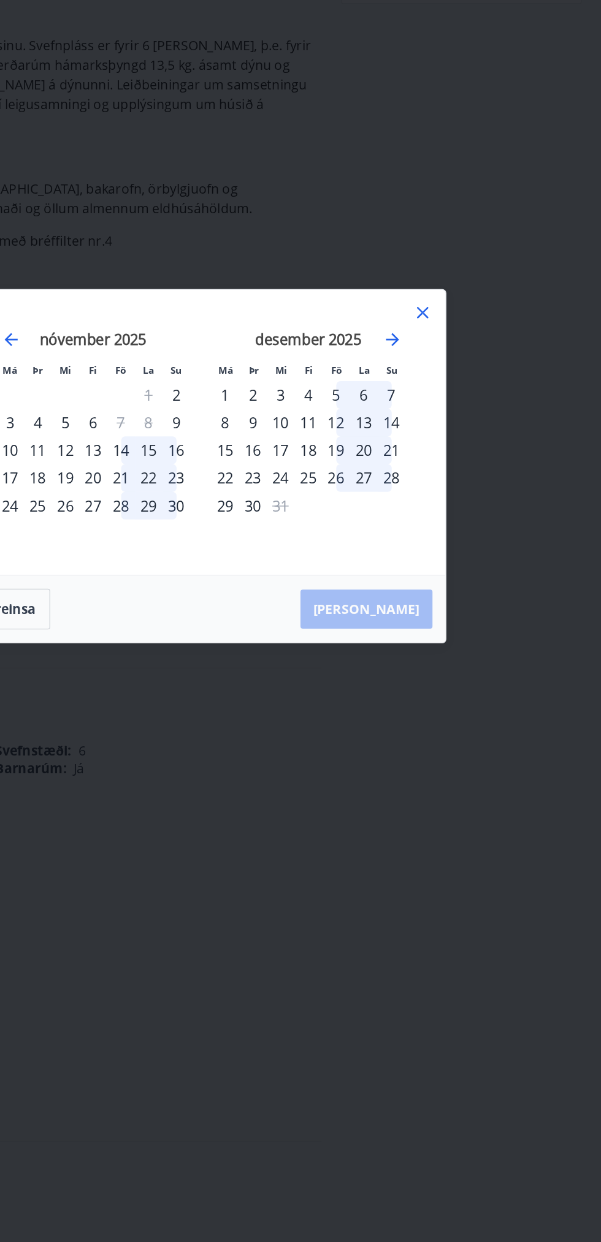
click at [481, 507] on div "Má Þr Mi Fi Fö La Su Má Þr Mi Fi Fö La Su október 2025 1 2 3 4 5 6 7 8 9 10 11 …" at bounding box center [300, 621] width 601 height 1242
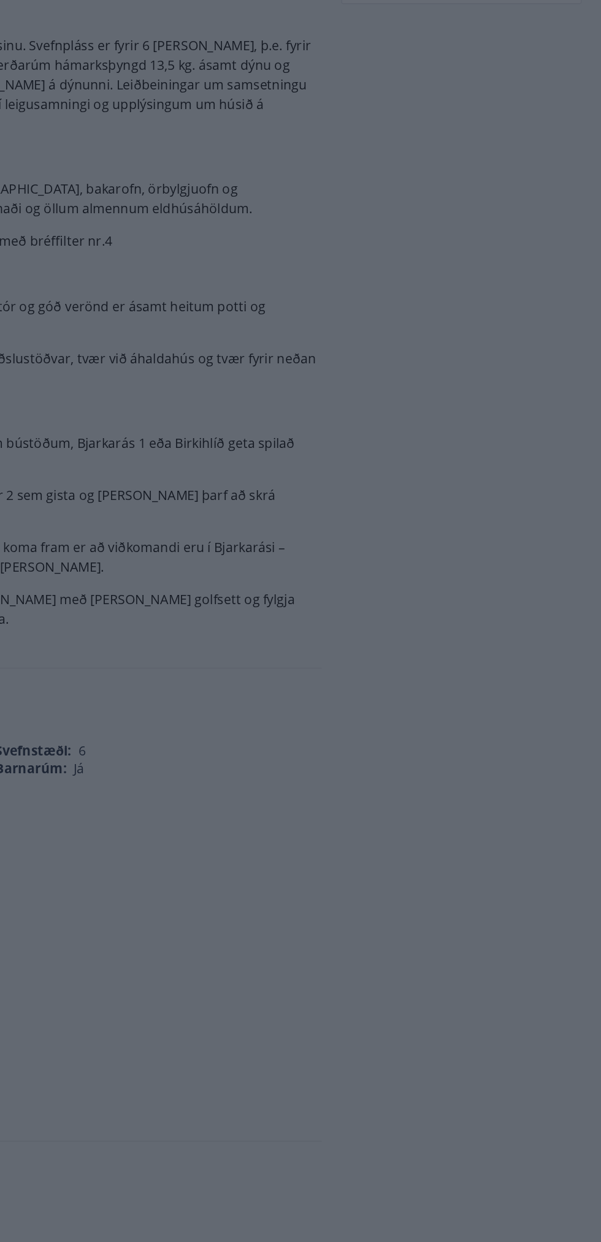
scroll to position [0, 0]
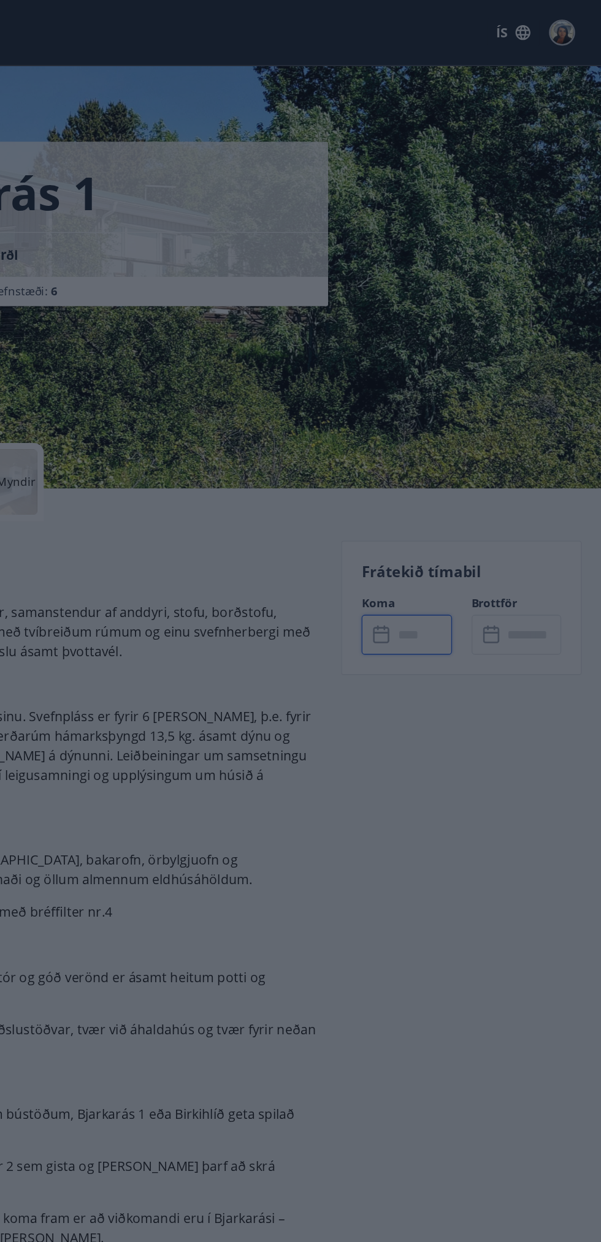
click at [466, 280] on div "Má Þr Mi Fi Fö La Su Má Þr Mi Fi Fö La Su október 2025 1 2 3 4 5 6 7 8 9 10 11 …" at bounding box center [300, 621] width 601 height 1242
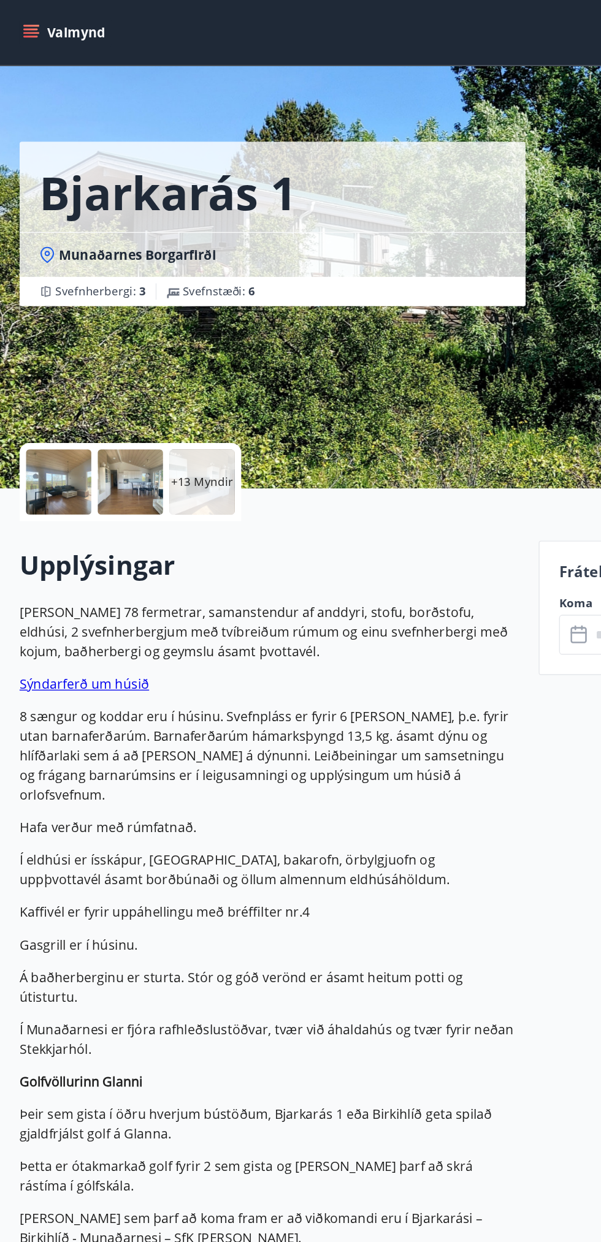
click at [34, 378] on div at bounding box center [44, 362] width 49 height 49
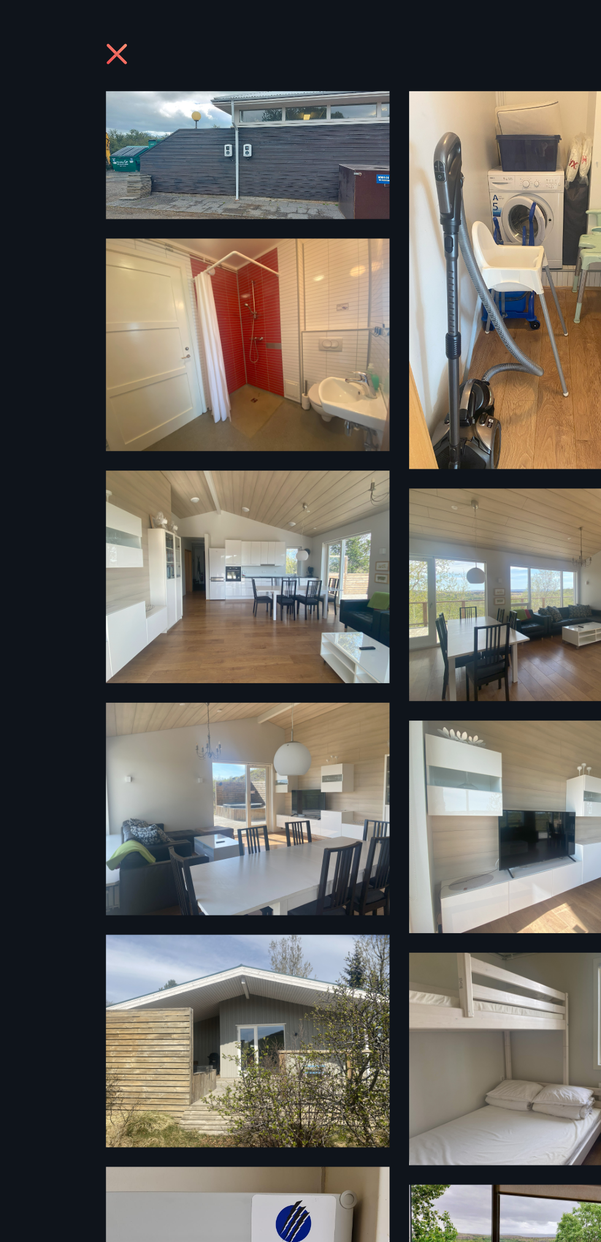
click at [213, 122] on img at bounding box center [186, 117] width 213 height 96
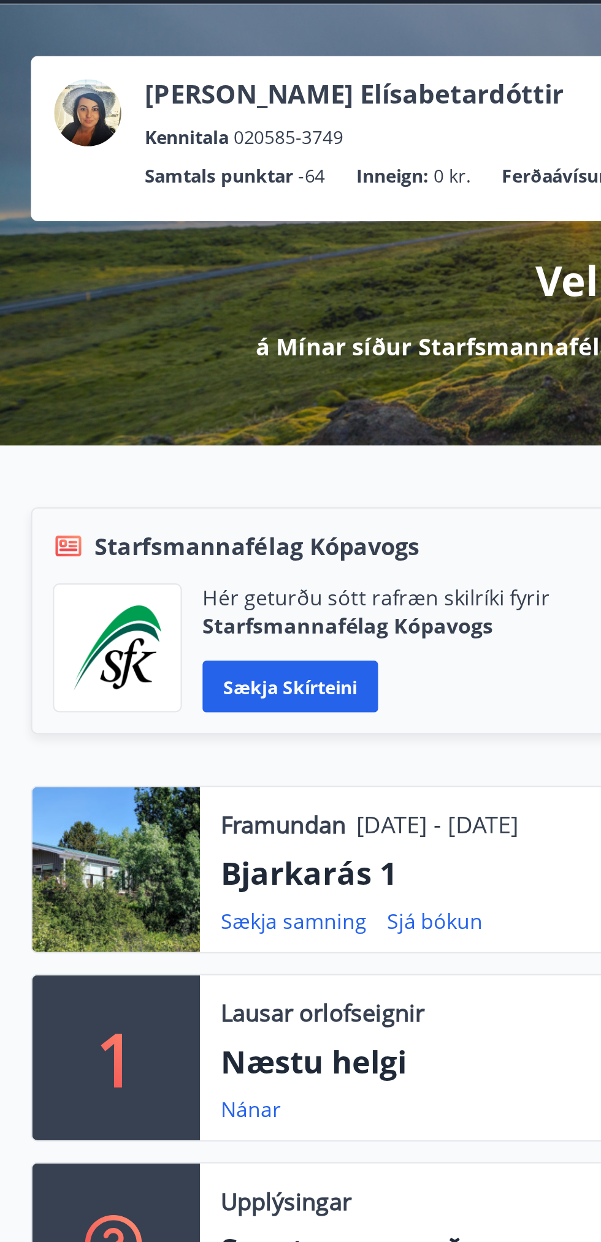
click at [154, 451] on div "Framundan 31.10.2025 - 02.11.2025 Bjarkarás 1 Sækja samning Sjá bókun" at bounding box center [340, 461] width 490 height 78
click at [74, 463] on div at bounding box center [55, 461] width 80 height 78
click at [191, 447] on div "Framundan 31.10.2025 - 02.11.2025 Bjarkarás 1 Sækja samning Sjá bókun" at bounding box center [340, 461] width 490 height 78
click at [156, 470] on p "Bjarkarás 1" at bounding box center [340, 462] width 471 height 21
click at [74, 474] on div at bounding box center [55, 461] width 80 height 78
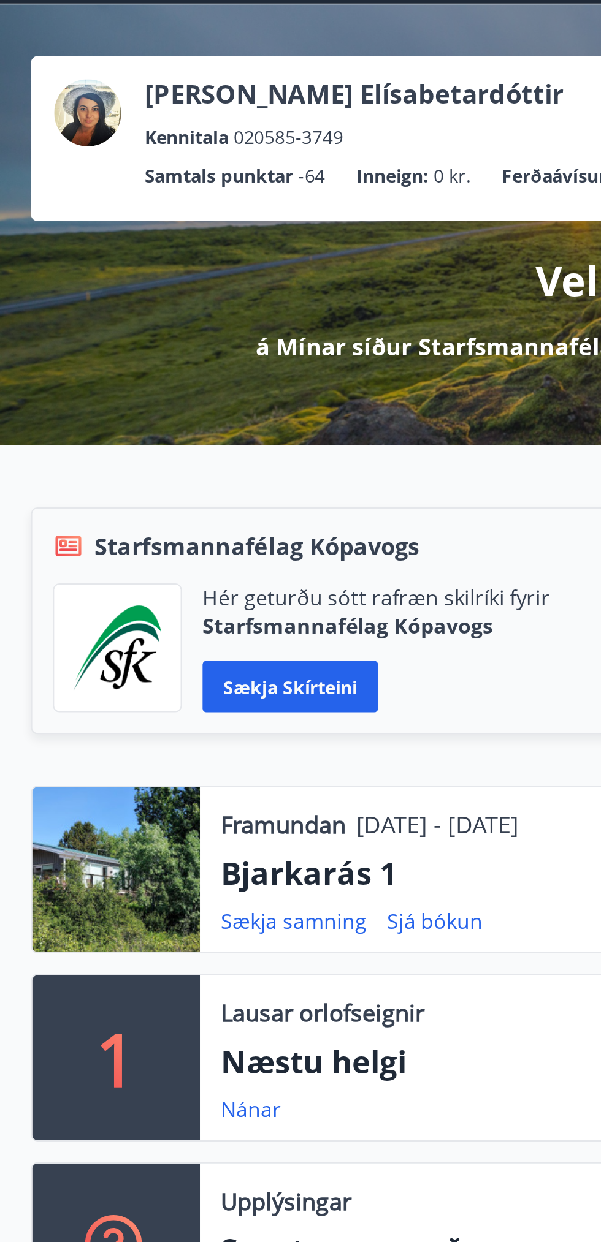
click at [83, 433] on div at bounding box center [55, 461] width 80 height 78
click at [164, 465] on p "Bjarkarás 1" at bounding box center [340, 462] width 471 height 21
click at [59, 468] on div at bounding box center [55, 461] width 80 height 78
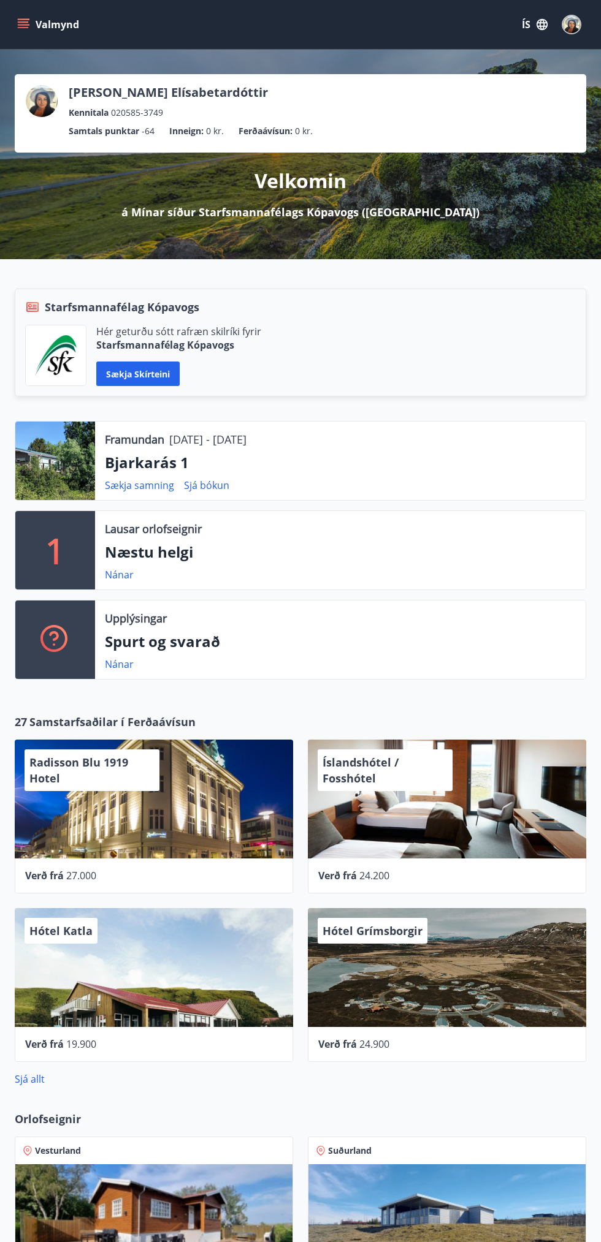
click at [43, 20] on button "Valmynd" at bounding box center [49, 24] width 69 height 22
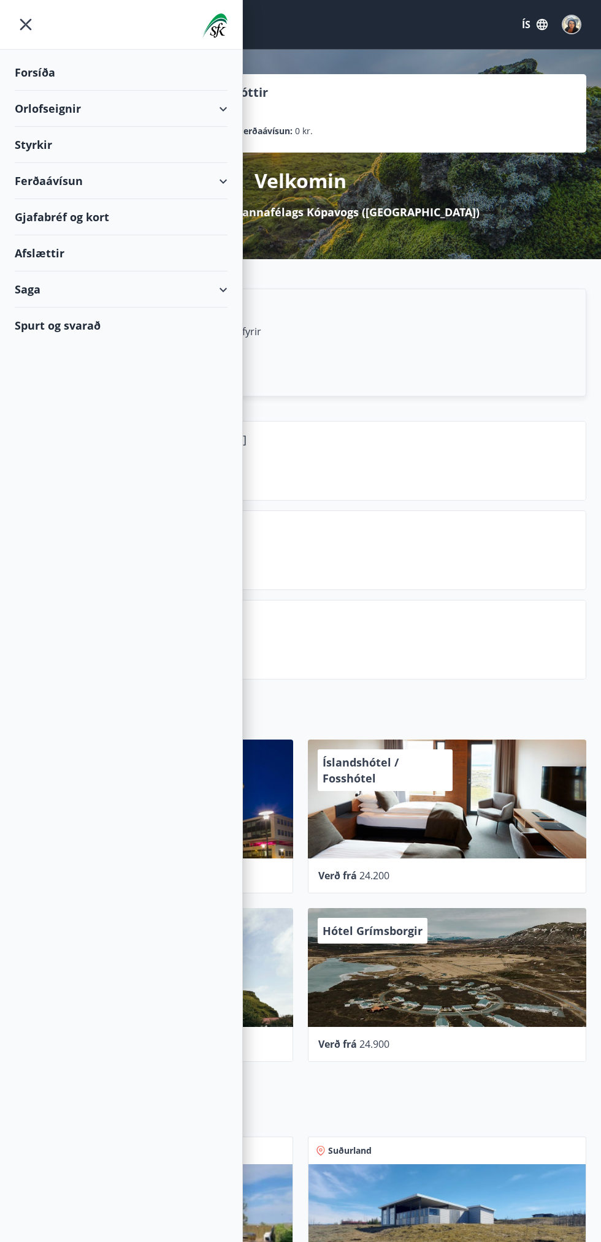
click at [98, 106] on div "Orlofseignir" at bounding box center [121, 109] width 213 height 36
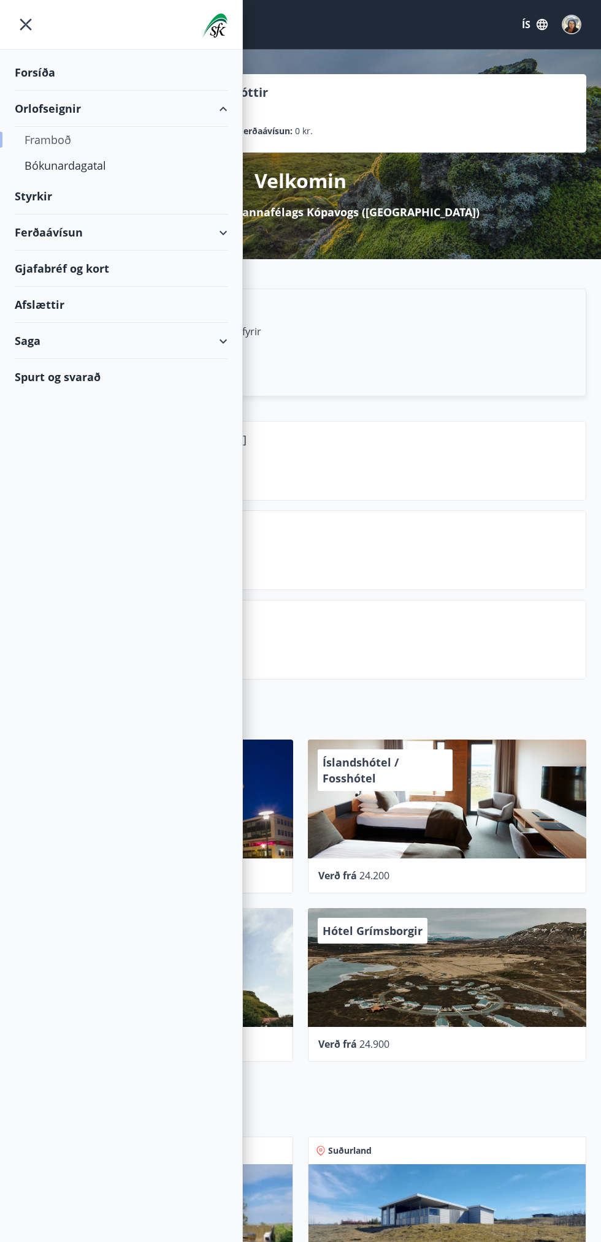
click at [65, 131] on div "Framboð" at bounding box center [121, 140] width 193 height 26
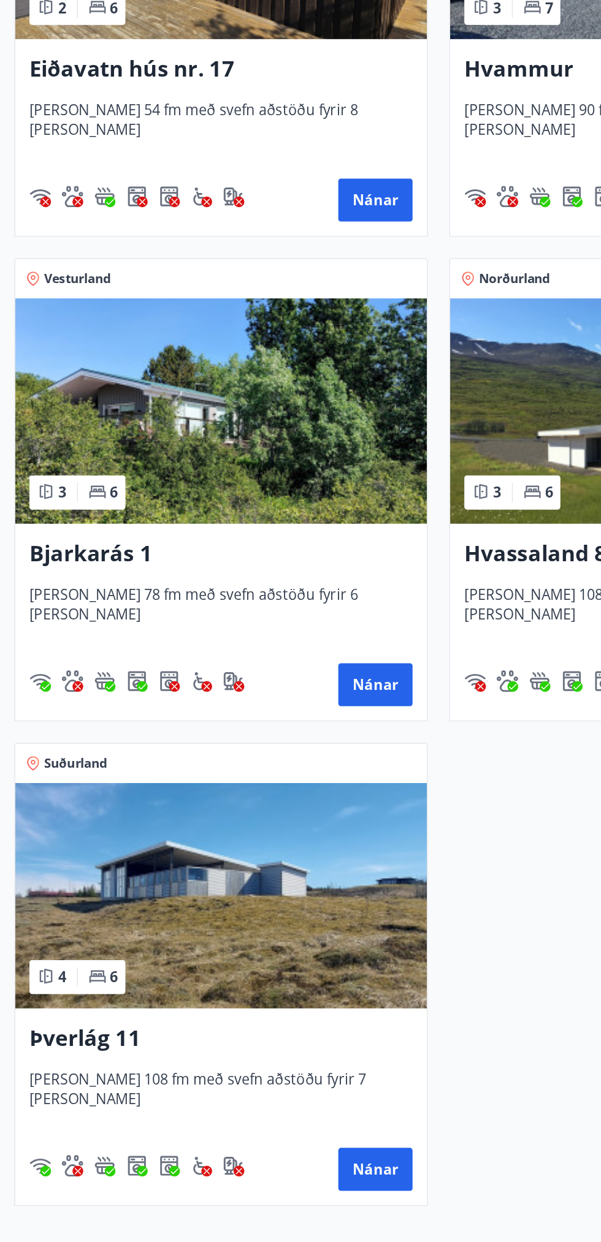
scroll to position [466, 0]
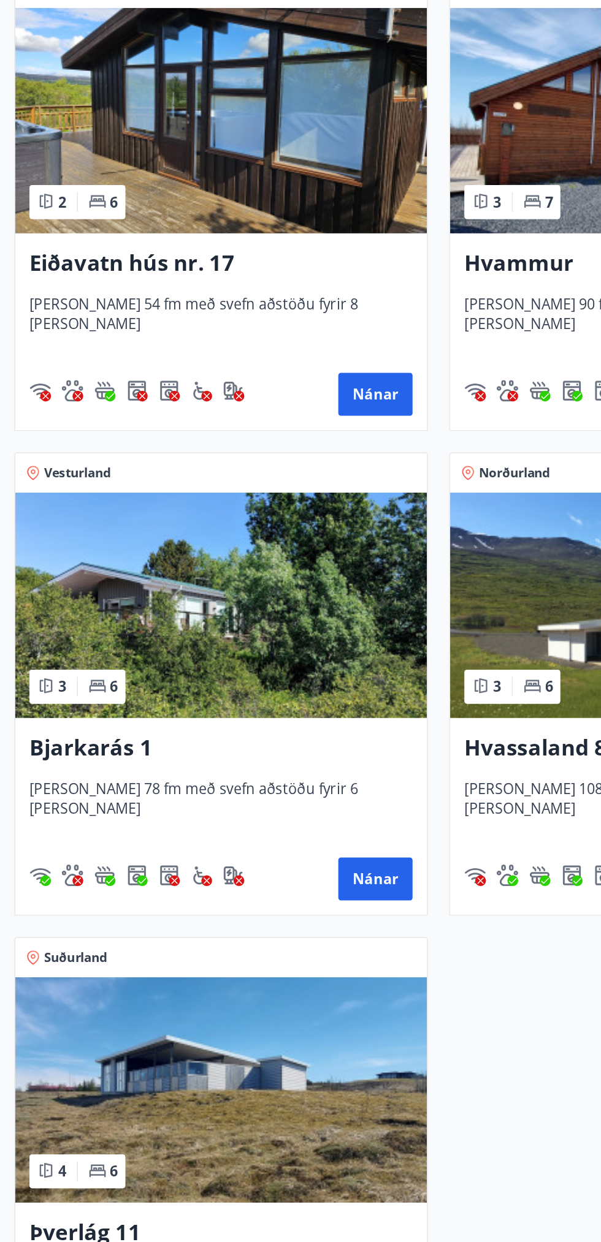
click at [213, 564] on img at bounding box center [151, 574] width 282 height 154
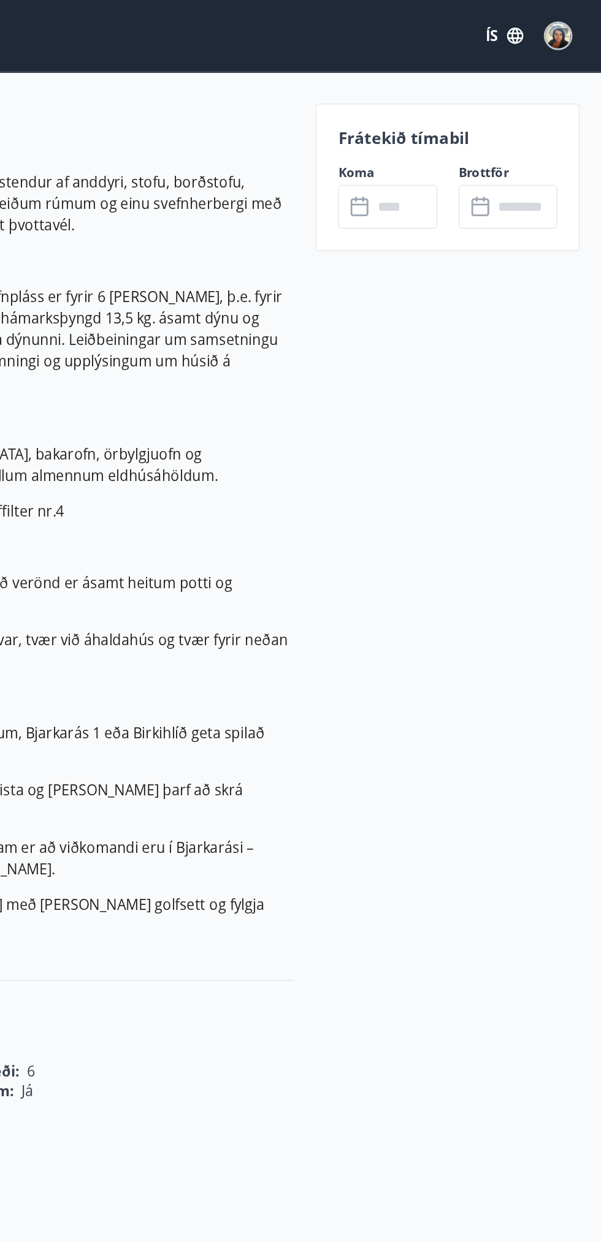
scroll to position [314, 0]
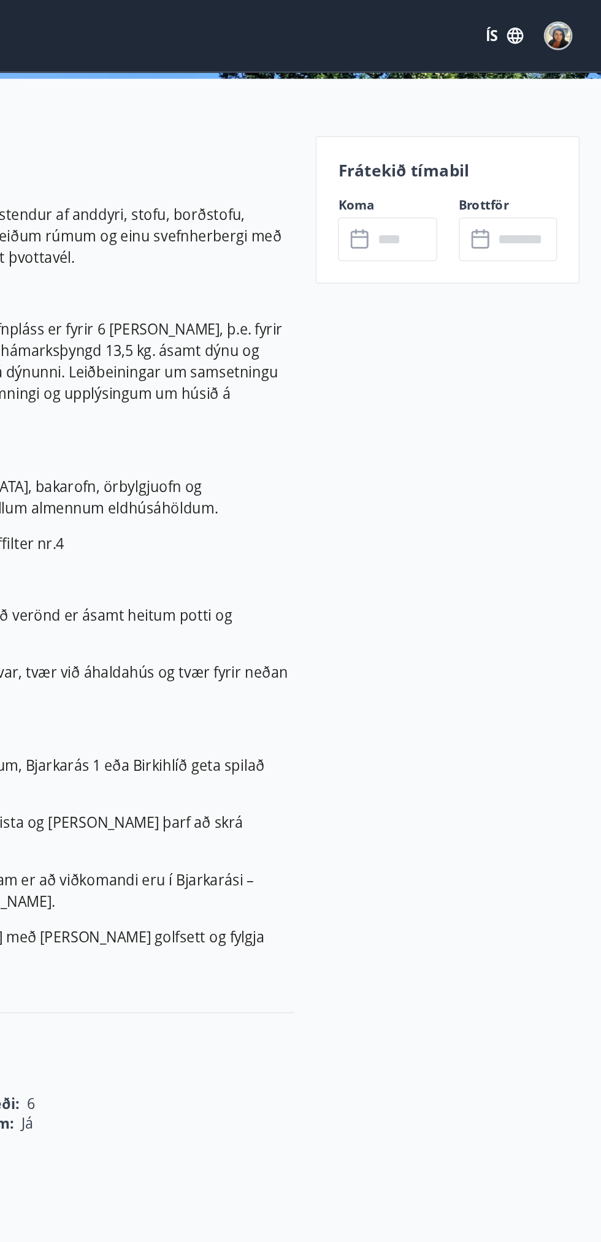
click at [455, 164] on input "text" at bounding box center [466, 164] width 44 height 30
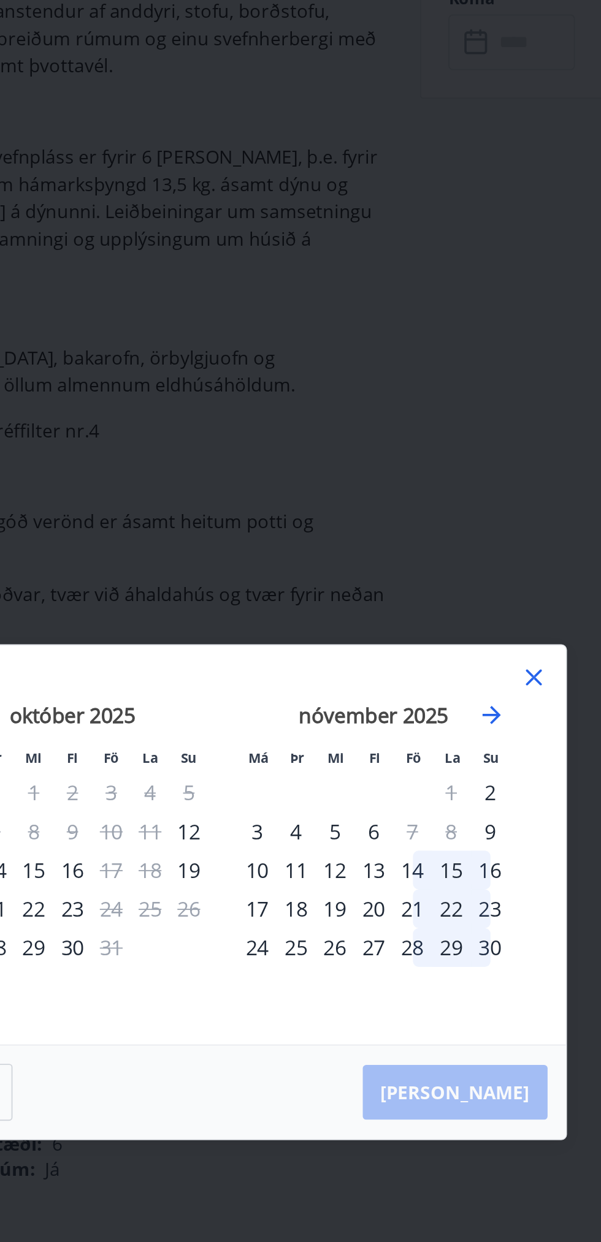
click at [401, 609] on div "14" at bounding box center [401, 609] width 21 height 21
click at [449, 610] on div "16" at bounding box center [443, 609] width 21 height 21
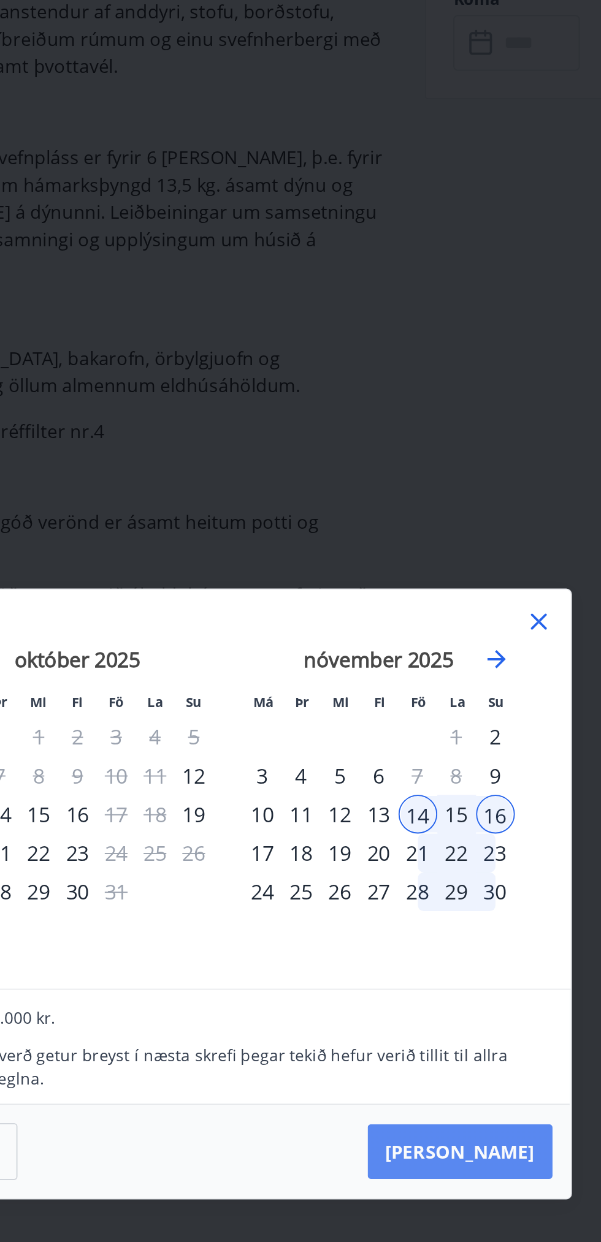
click at [454, 759] on button "Taka Frá" at bounding box center [424, 759] width 99 height 29
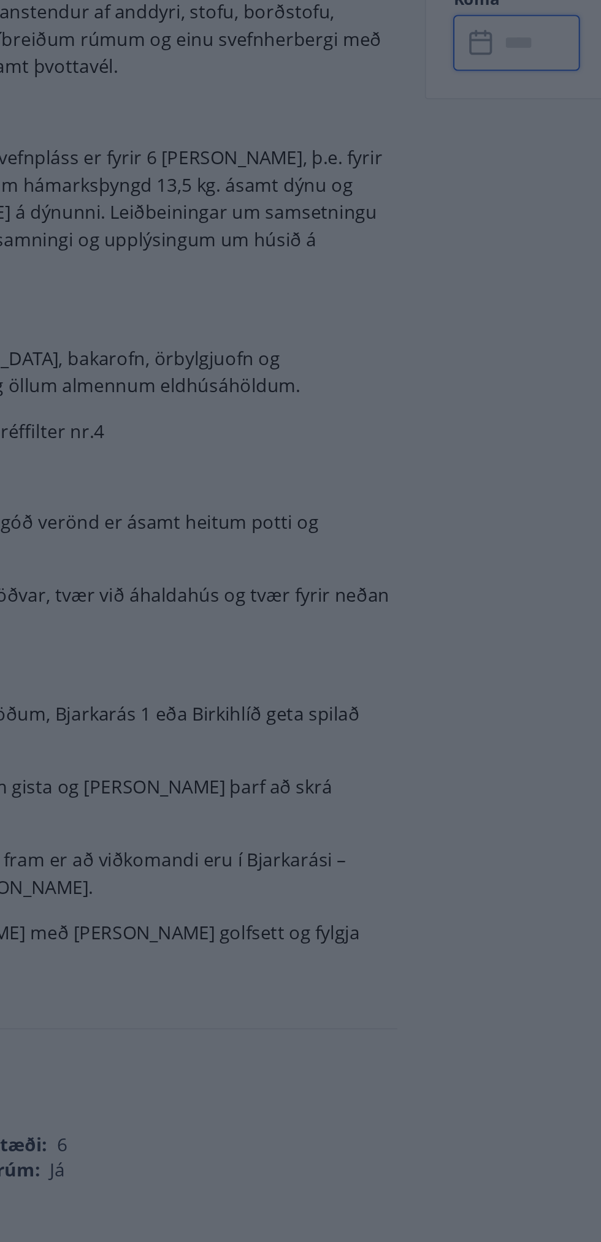
type input "******"
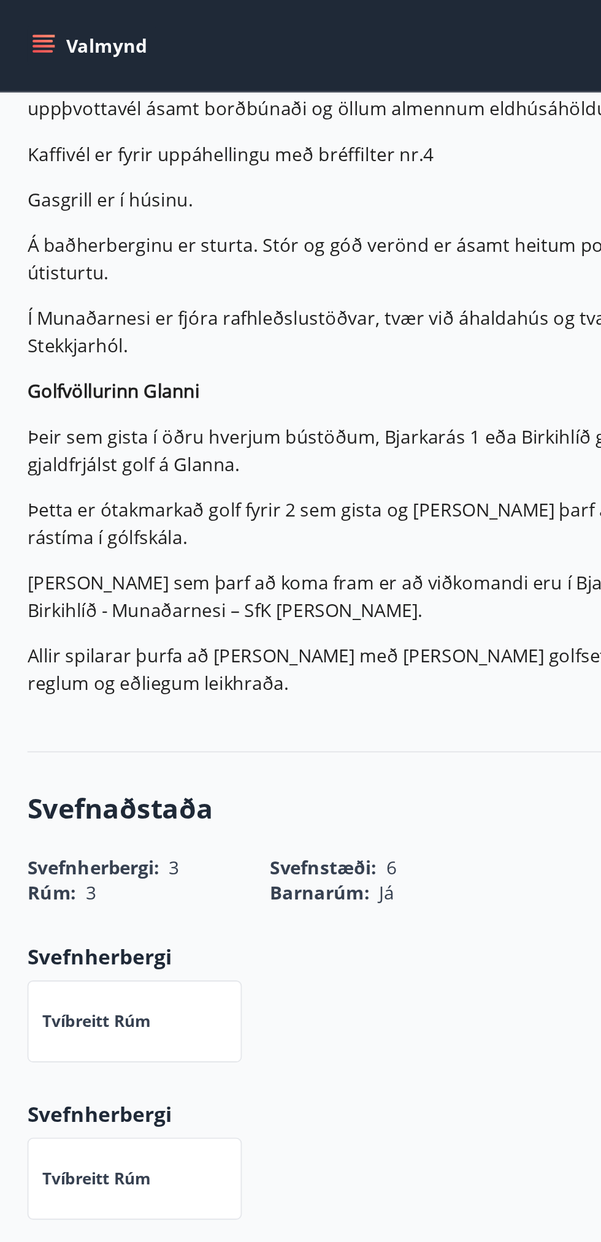
scroll to position [0, 0]
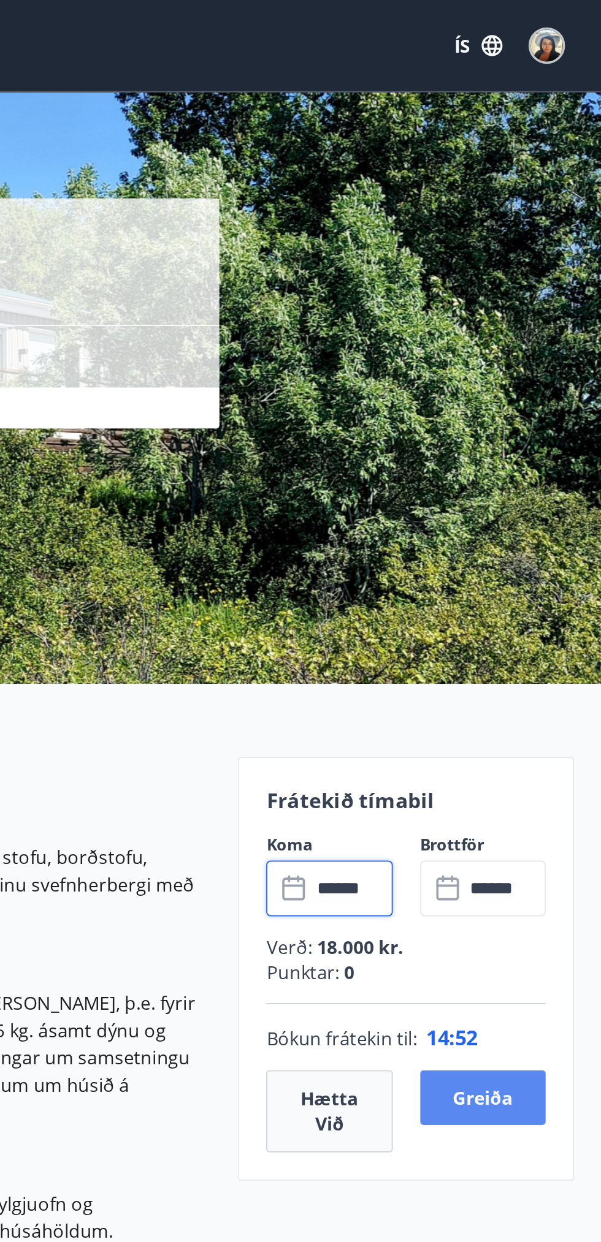
click at [566, 590] on button "Greiða" at bounding box center [536, 590] width 67 height 29
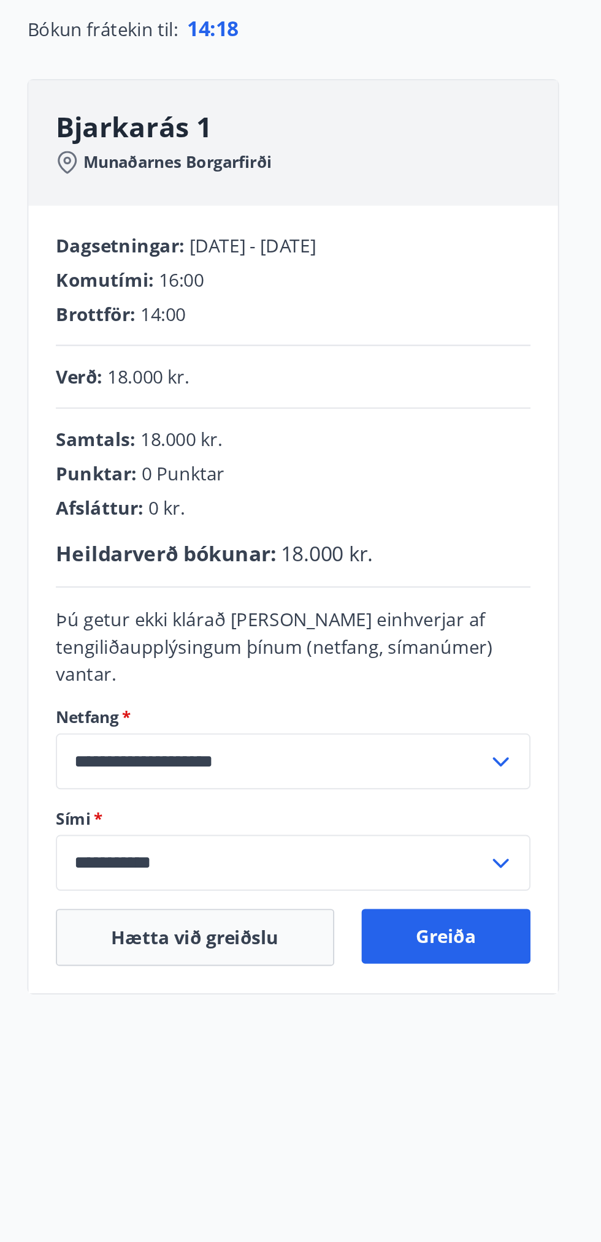
scroll to position [1, 0]
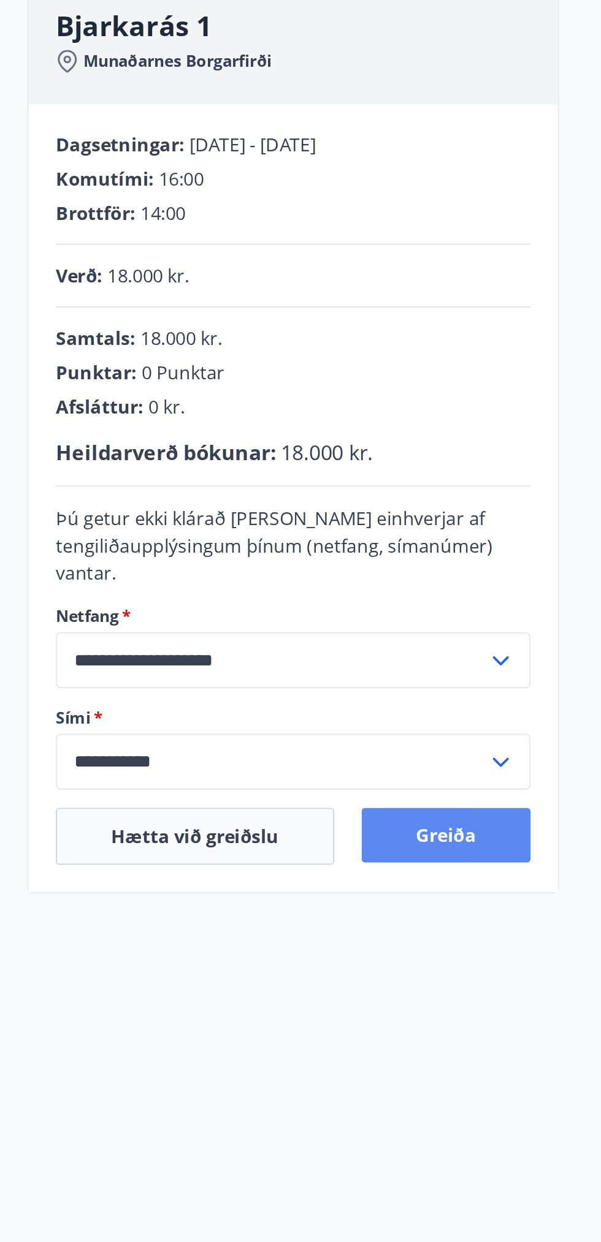
click at [256, 617] on button "Greiða" at bounding box center [239, 624] width 91 height 29
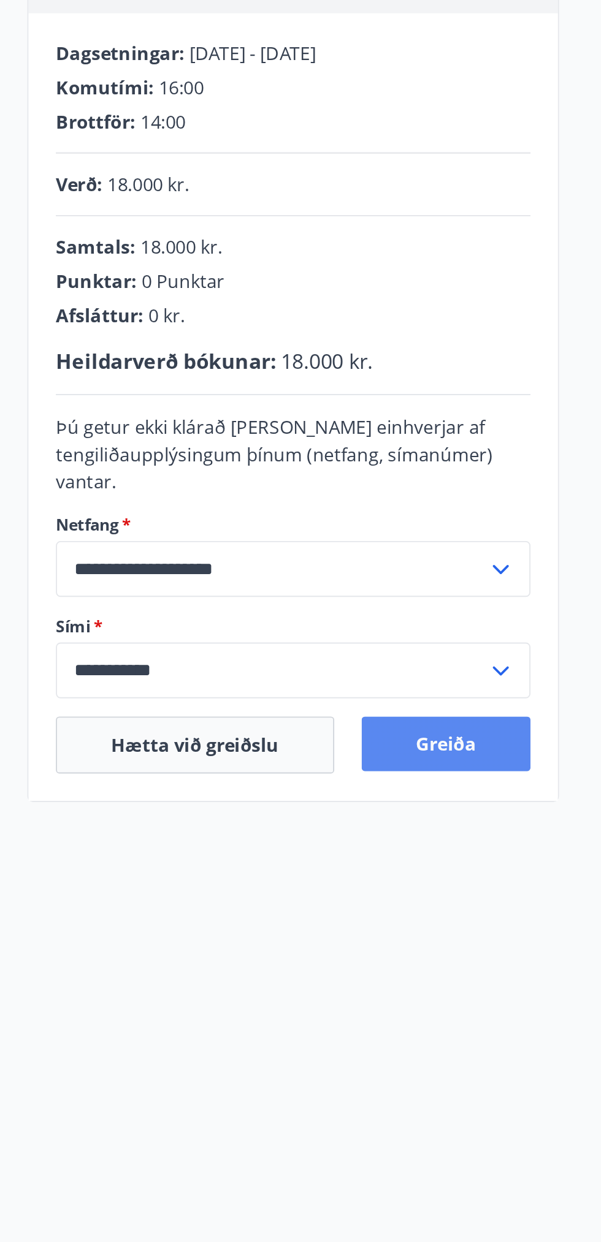
click at [254, 626] on button "Greiða" at bounding box center [239, 626] width 91 height 29
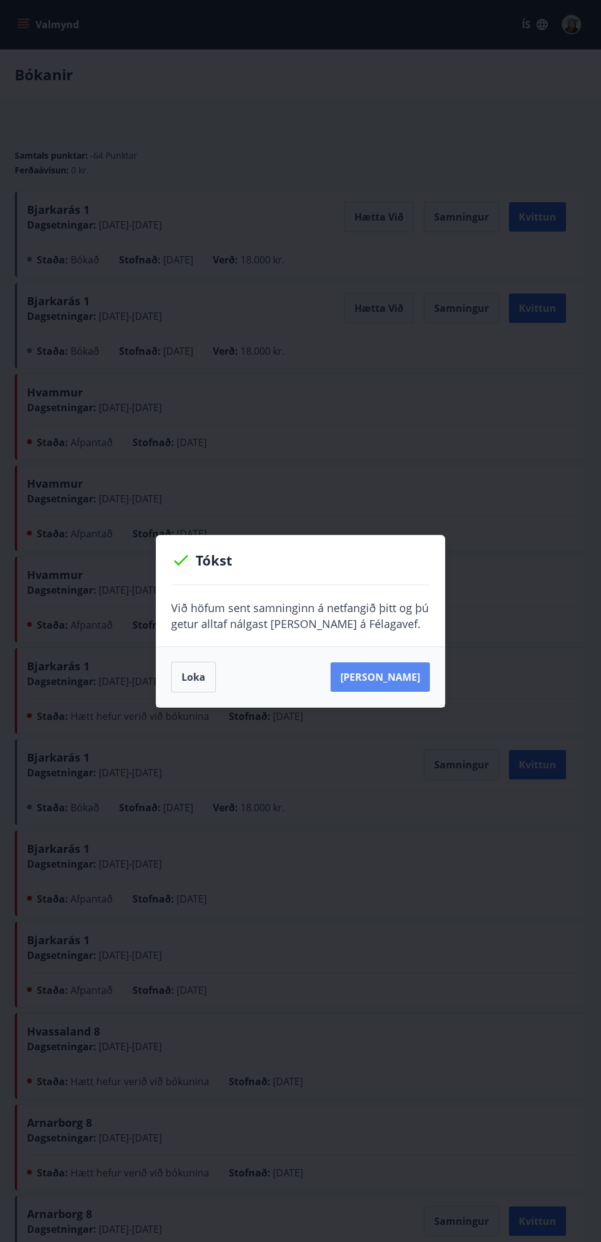
click at [409, 682] on button "Sjá samning" at bounding box center [379, 677] width 99 height 29
click at [395, 965] on div "Tókst Við höfum sent samninginn á netfangið þitt og þú getur alltaf nálgast han…" at bounding box center [300, 621] width 601 height 1242
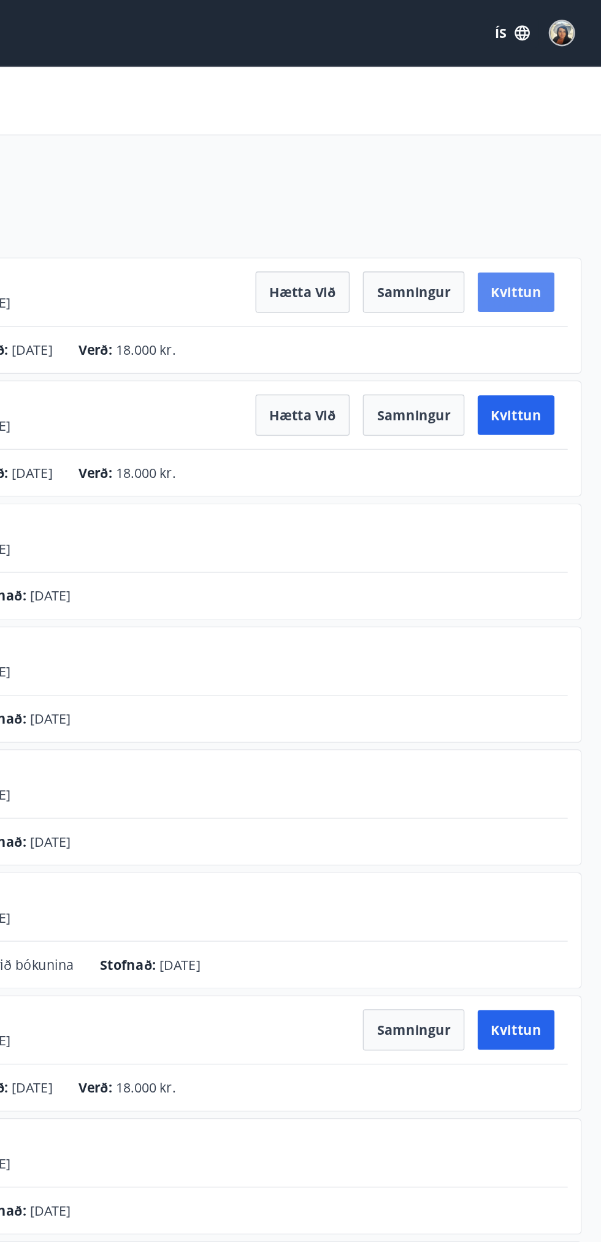
click at [553, 204] on button "Kvittun" at bounding box center [537, 216] width 57 height 29
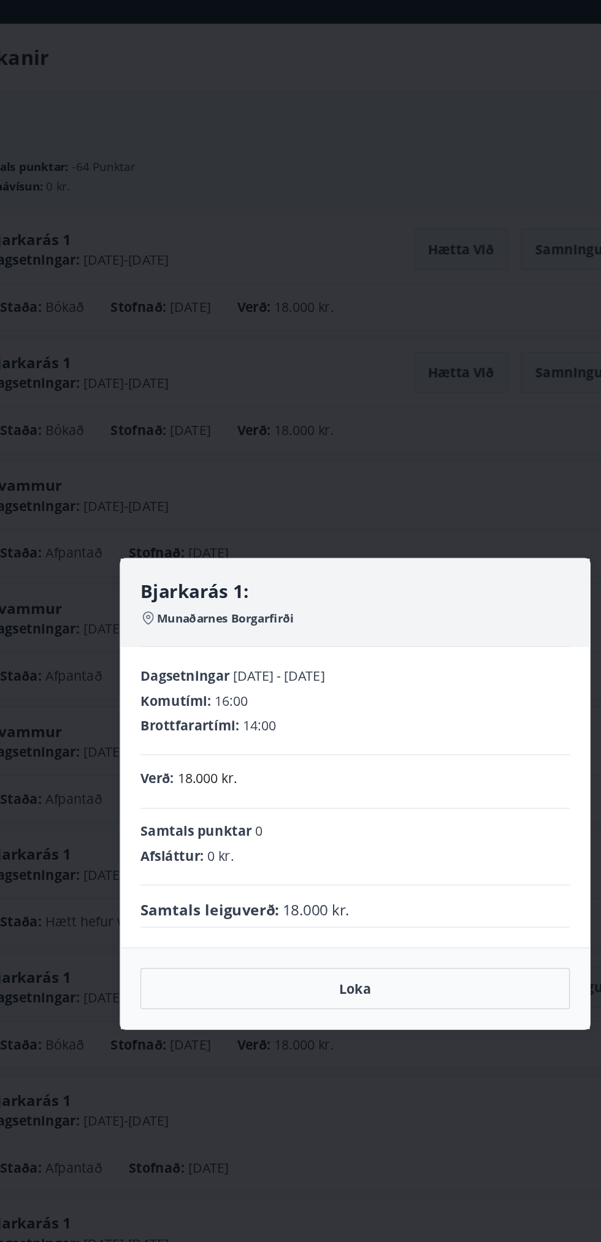
click at [410, 1022] on div "Bjarkarás 1: Munaðarnes Borgarfirði Dagsetningar 14.11.2025 - 16.11.2025 Komutí…" at bounding box center [300, 621] width 601 height 1242
